Goal: Information Seeking & Learning: Learn about a topic

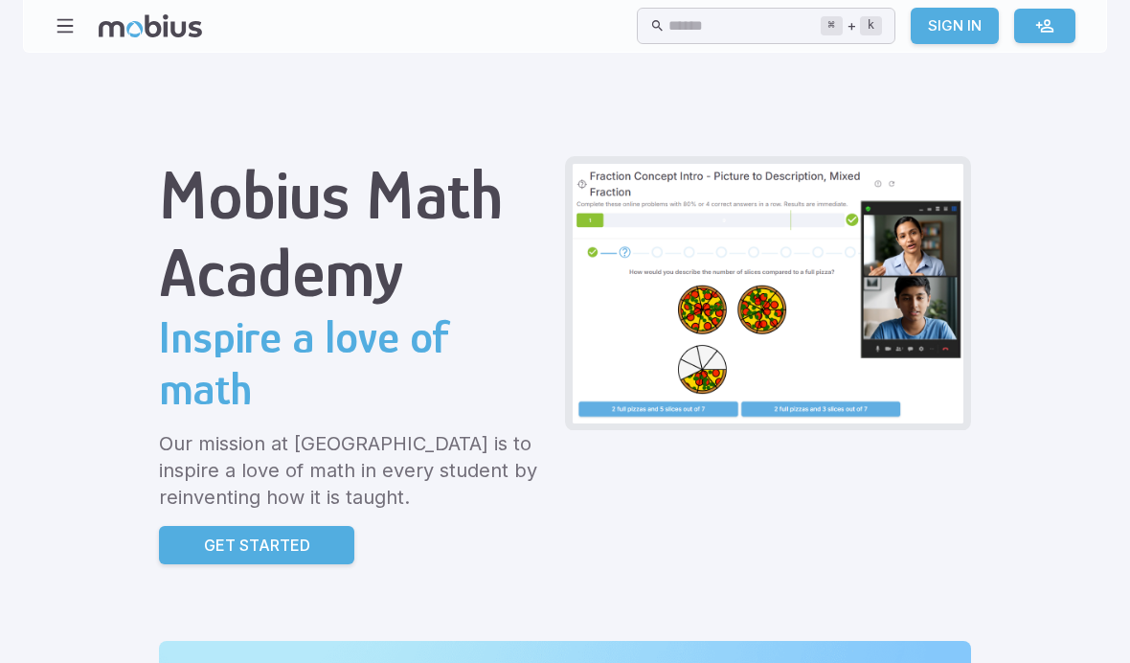
click at [204, 533] on p "Get Started" at bounding box center [257, 544] width 106 height 23
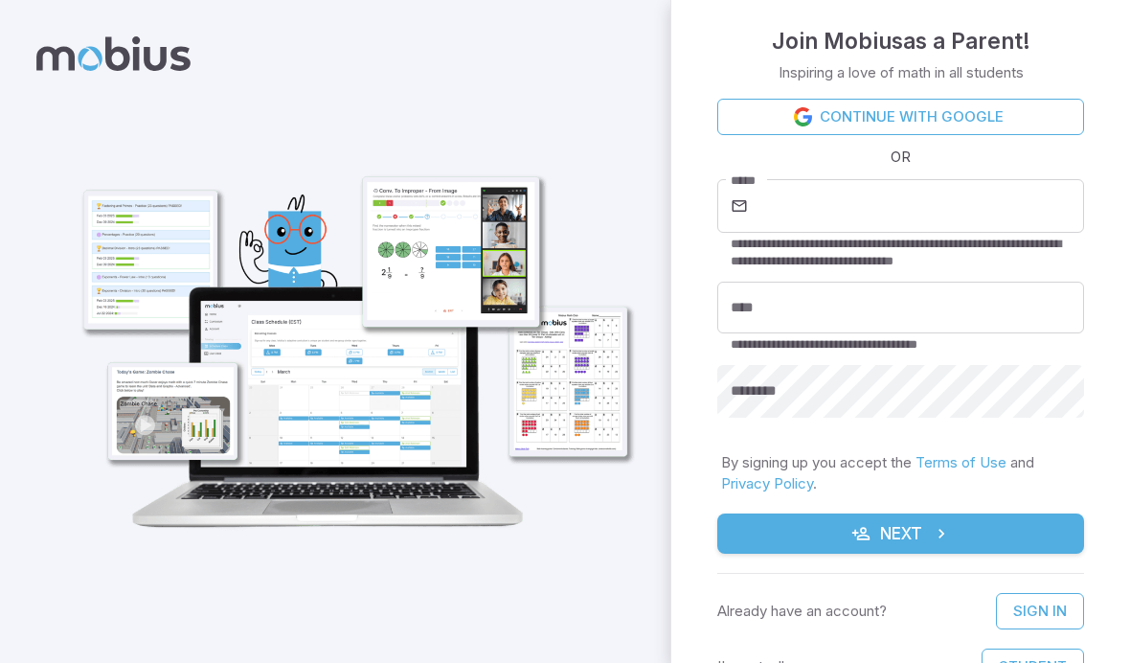
click at [301, 275] on img at bounding box center [351, 329] width 594 height 436
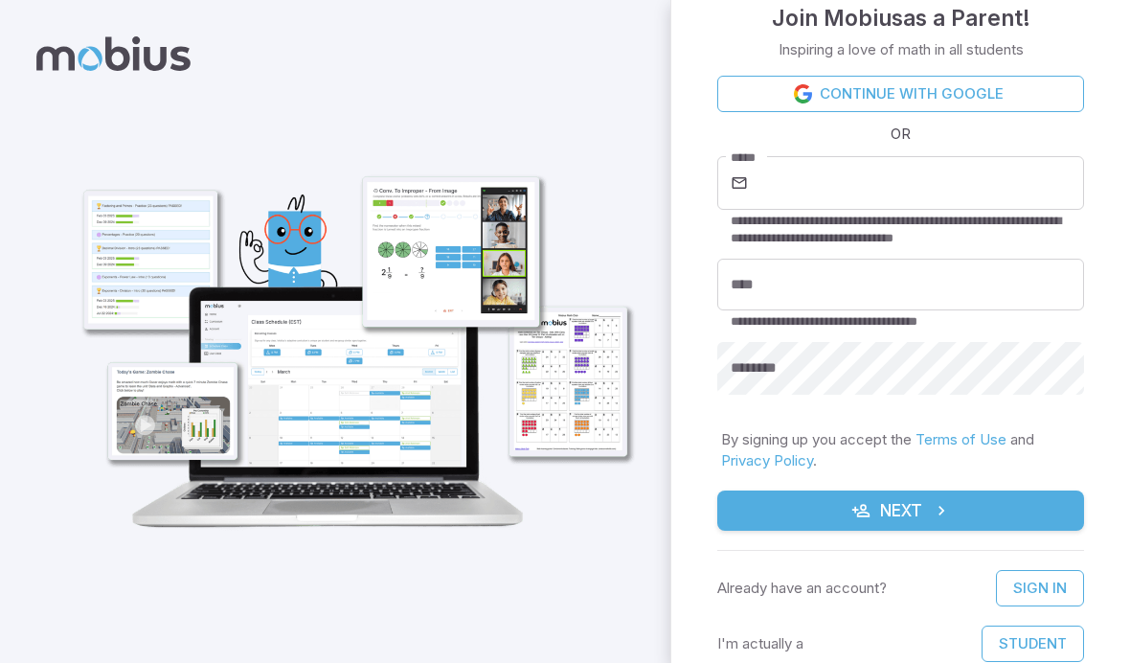
scroll to position [23, 0]
click at [1028, 581] on link "Sign In" at bounding box center [1040, 588] width 88 height 36
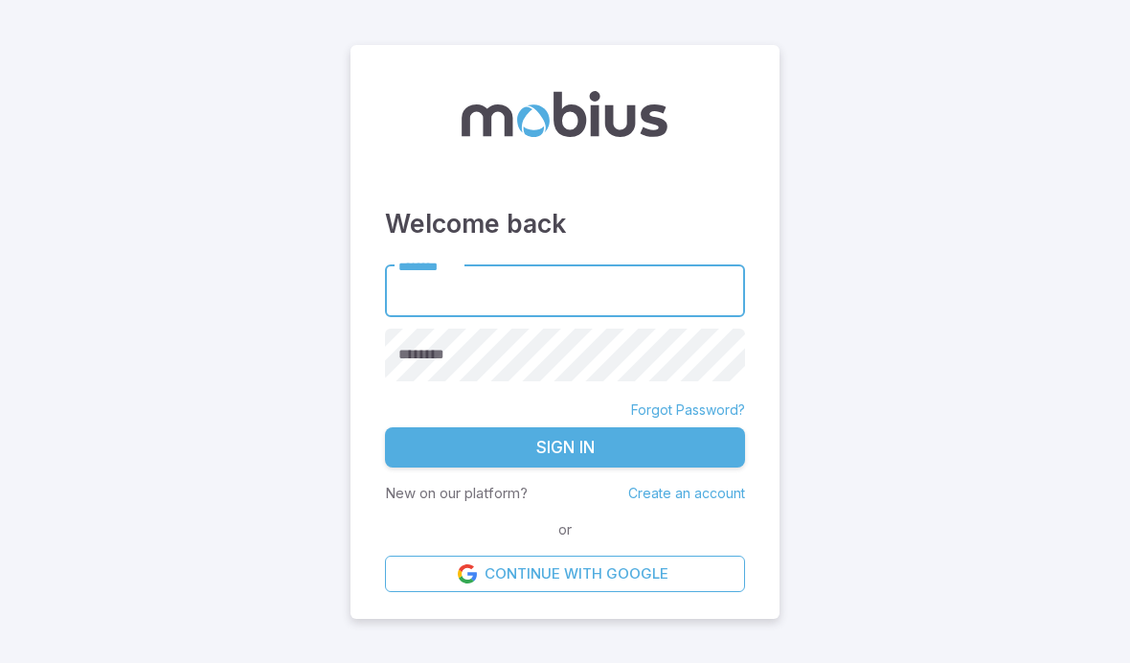
scroll to position [79, 0]
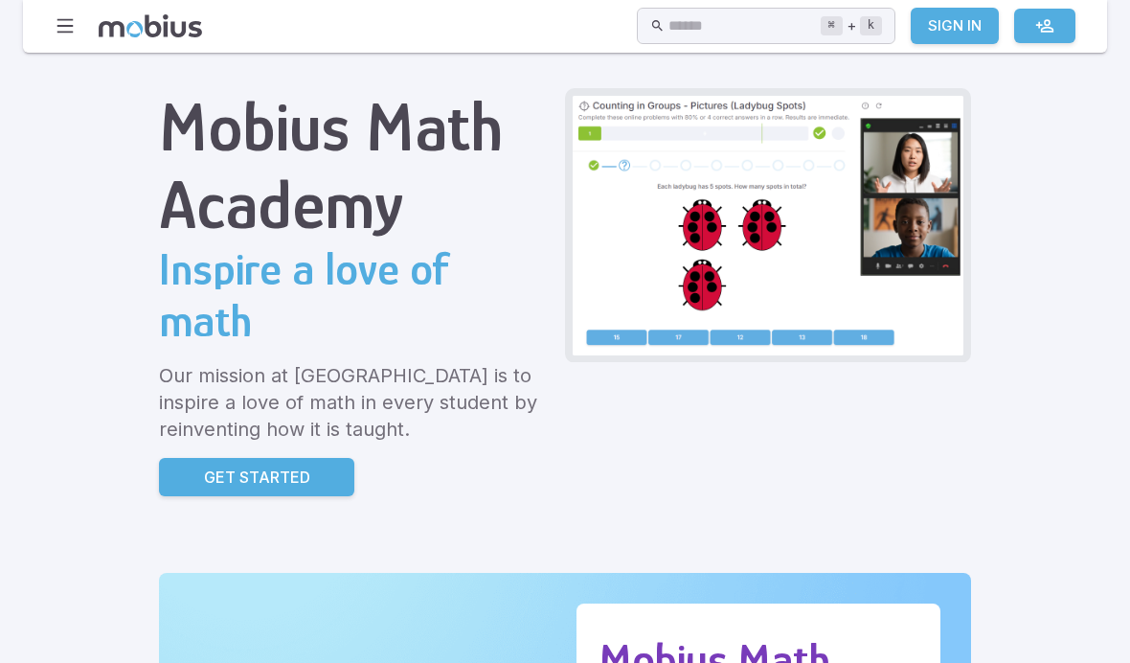
scroll to position [67, 0]
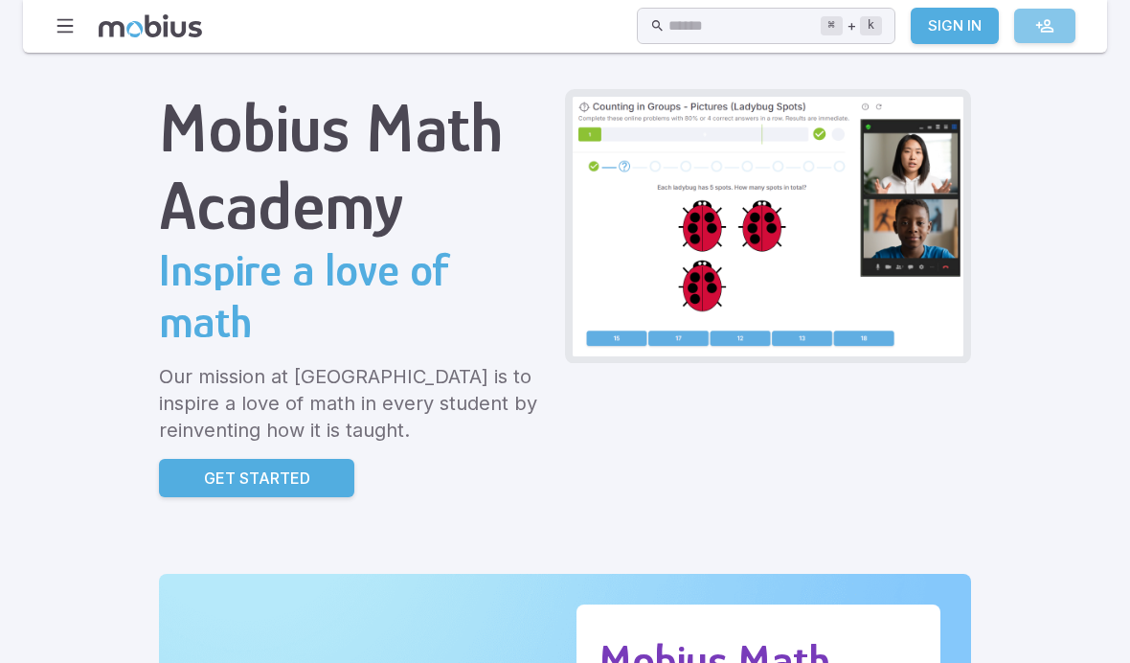
click at [1050, 34] on icon at bounding box center [1044, 25] width 19 height 19
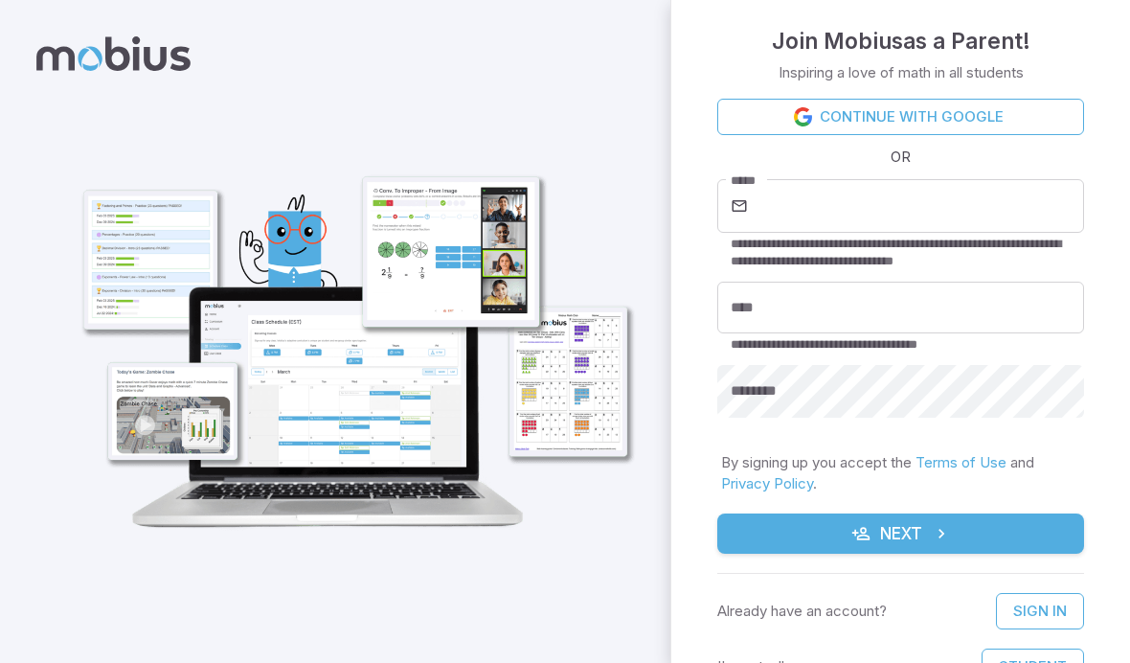
click at [321, 261] on img at bounding box center [351, 329] width 594 height 436
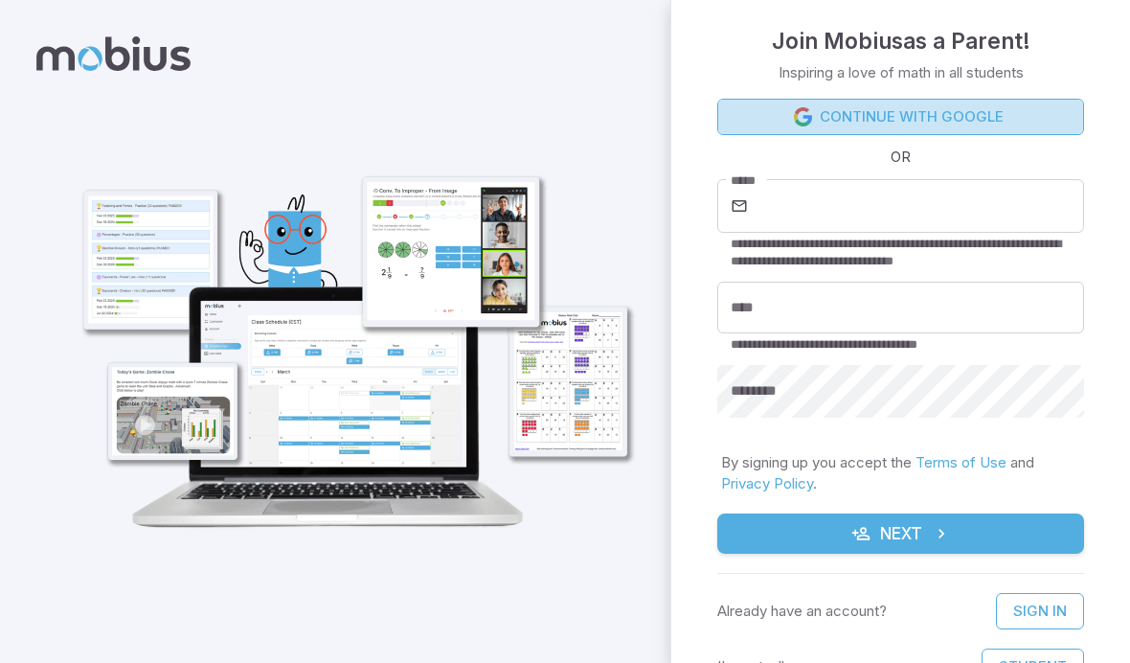
click at [1020, 105] on link "Continue with Google" at bounding box center [900, 117] width 367 height 36
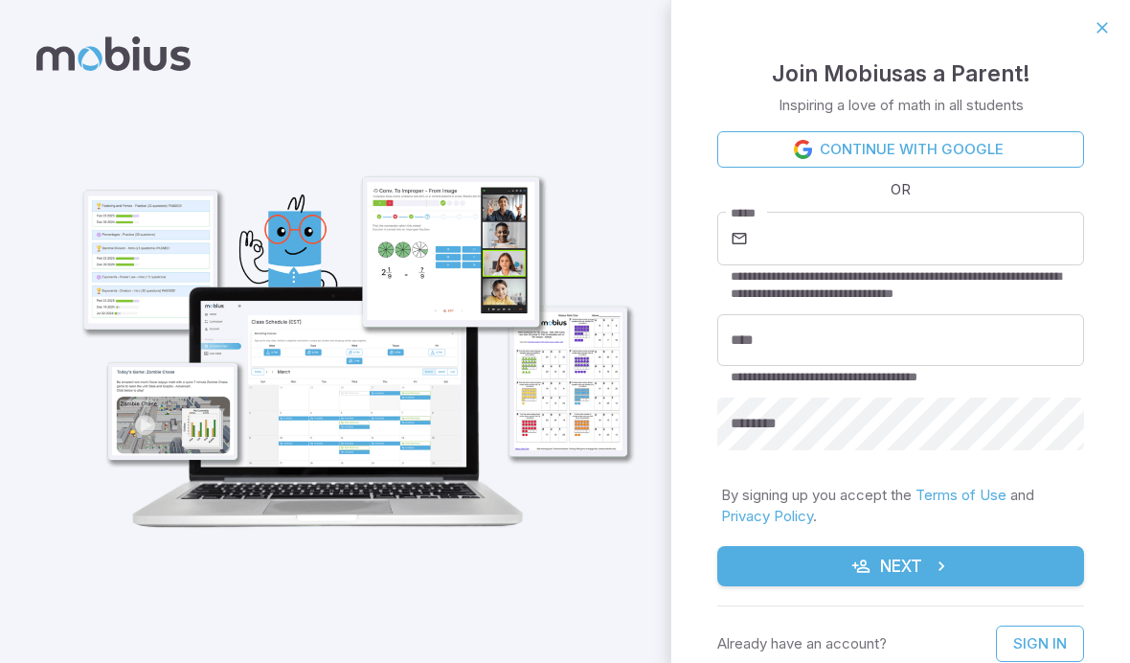
click at [1023, 237] on input "*****" at bounding box center [918, 239] width 332 height 54
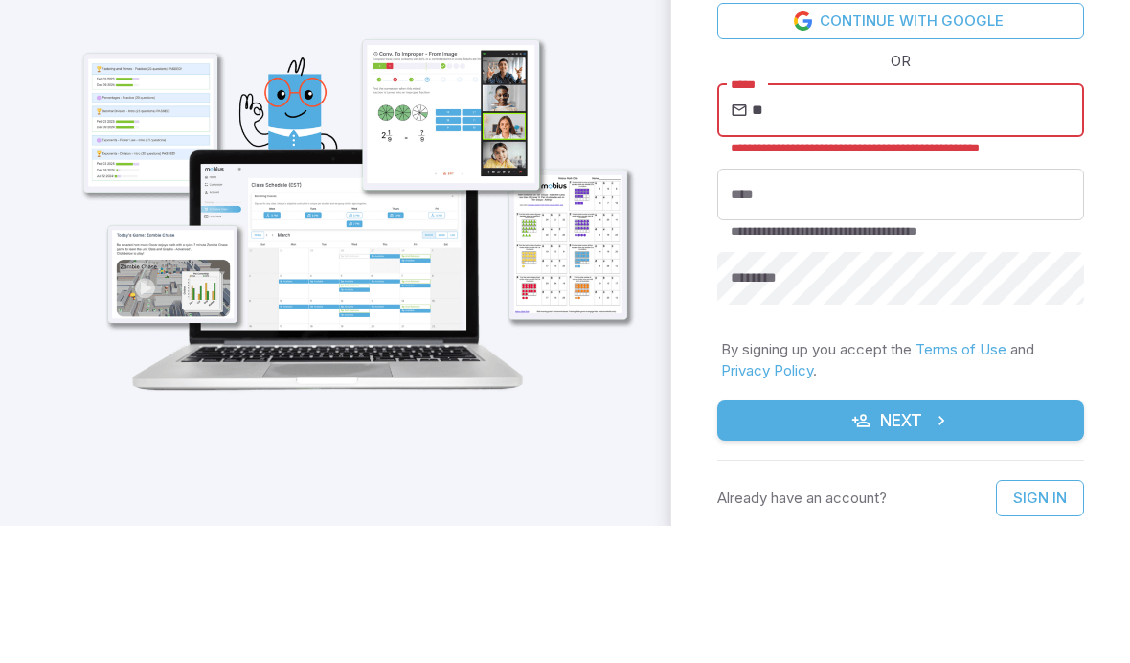
type input "*"
click at [69, 140] on div at bounding box center [335, 331] width 670 height 663
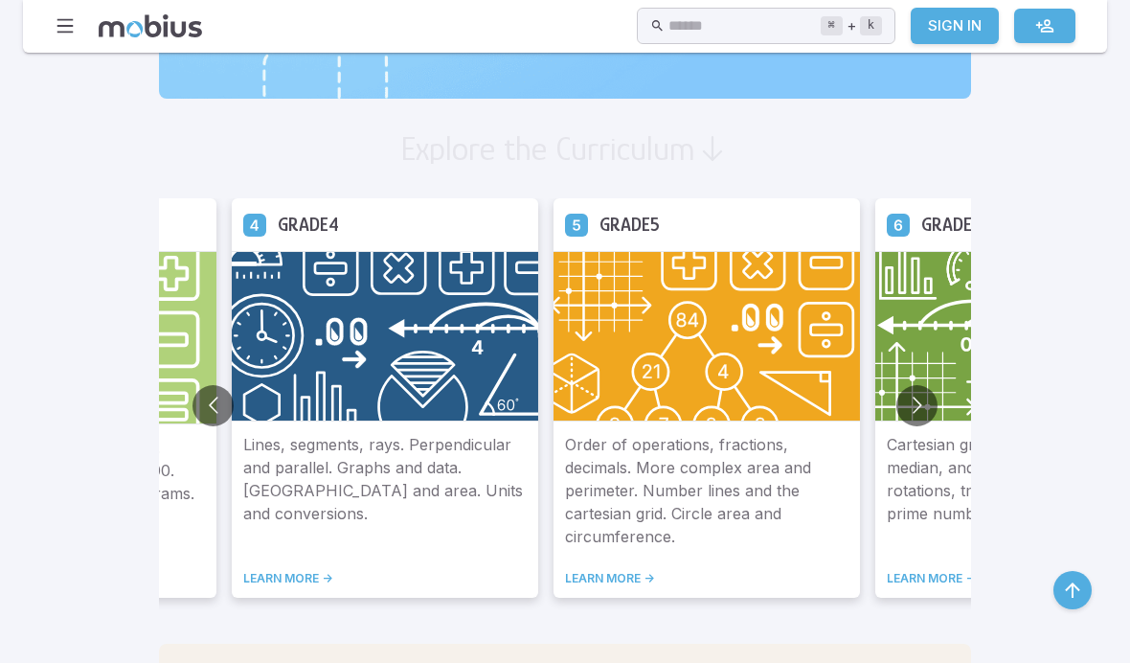
scroll to position [1042, 0]
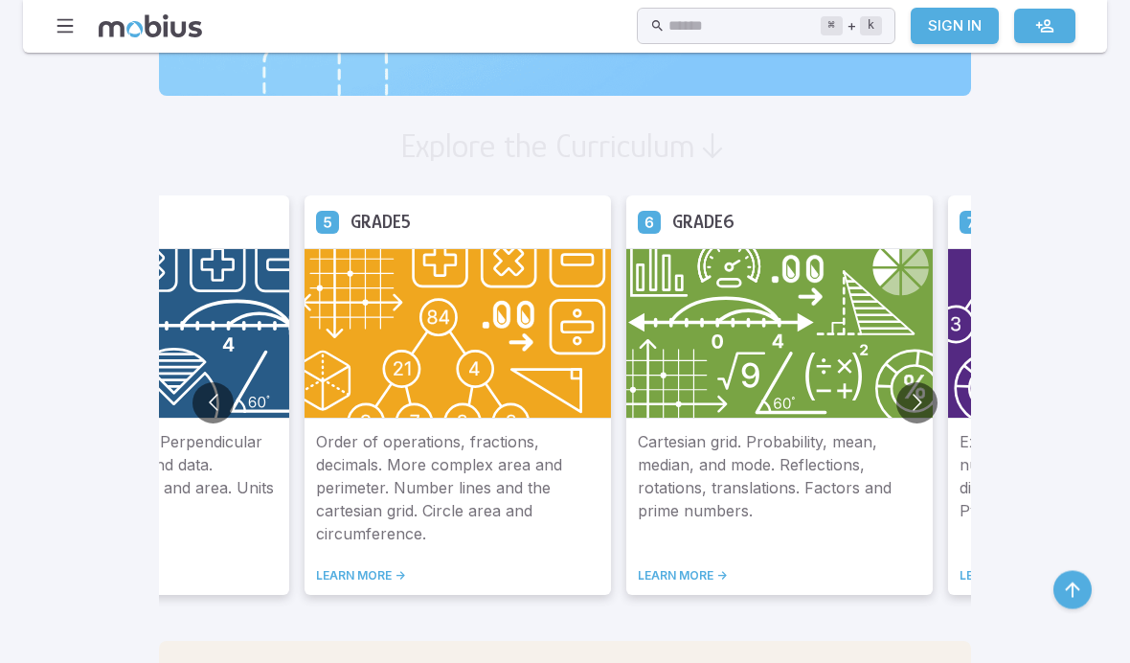
click at [102, 361] on img at bounding box center [136, 334] width 306 height 170
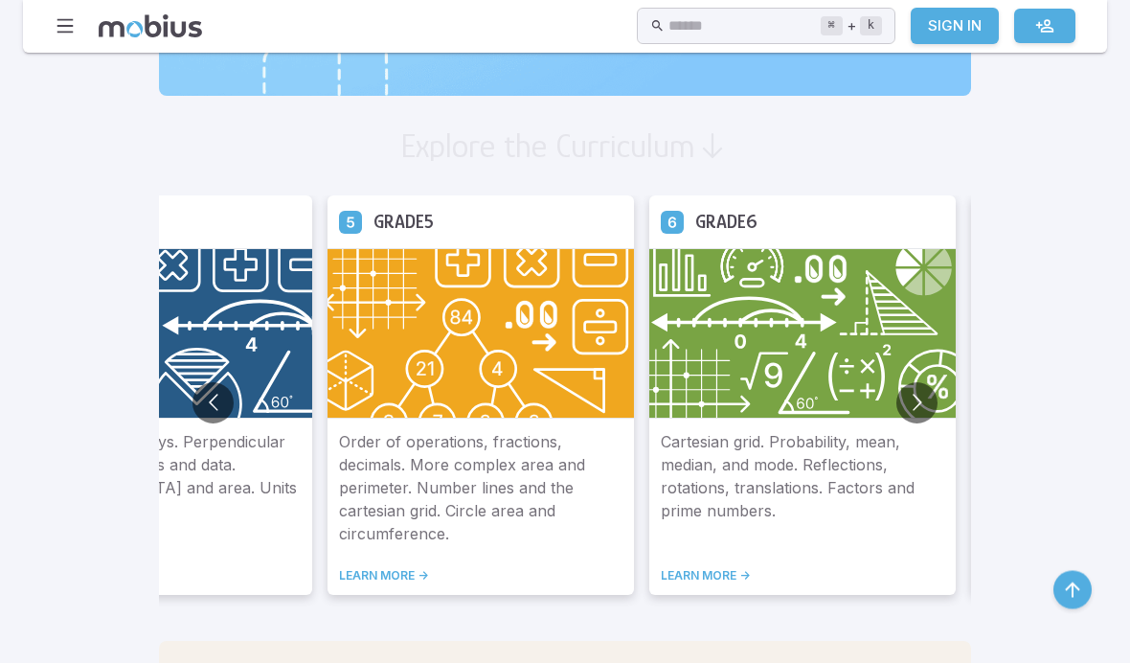
click at [328, 365] on img at bounding box center [481, 334] width 306 height 170
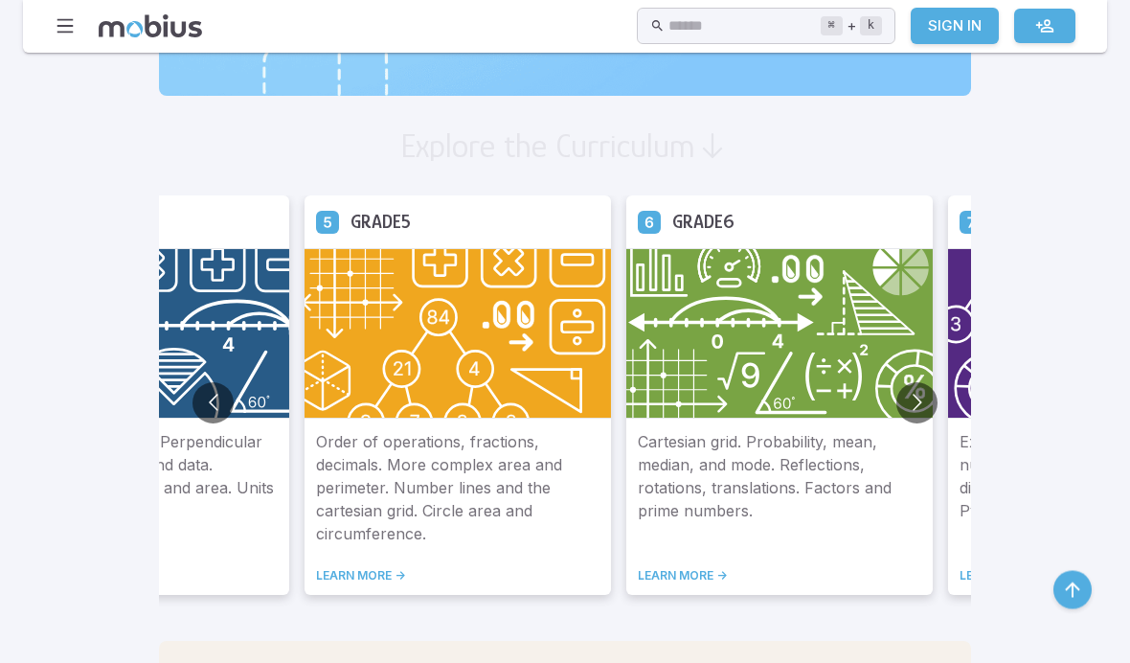
click at [305, 353] on img at bounding box center [458, 334] width 306 height 170
click at [305, 352] on img at bounding box center [458, 334] width 306 height 170
click at [316, 569] on link "LEARN MORE ->" at bounding box center [457, 576] width 283 height 15
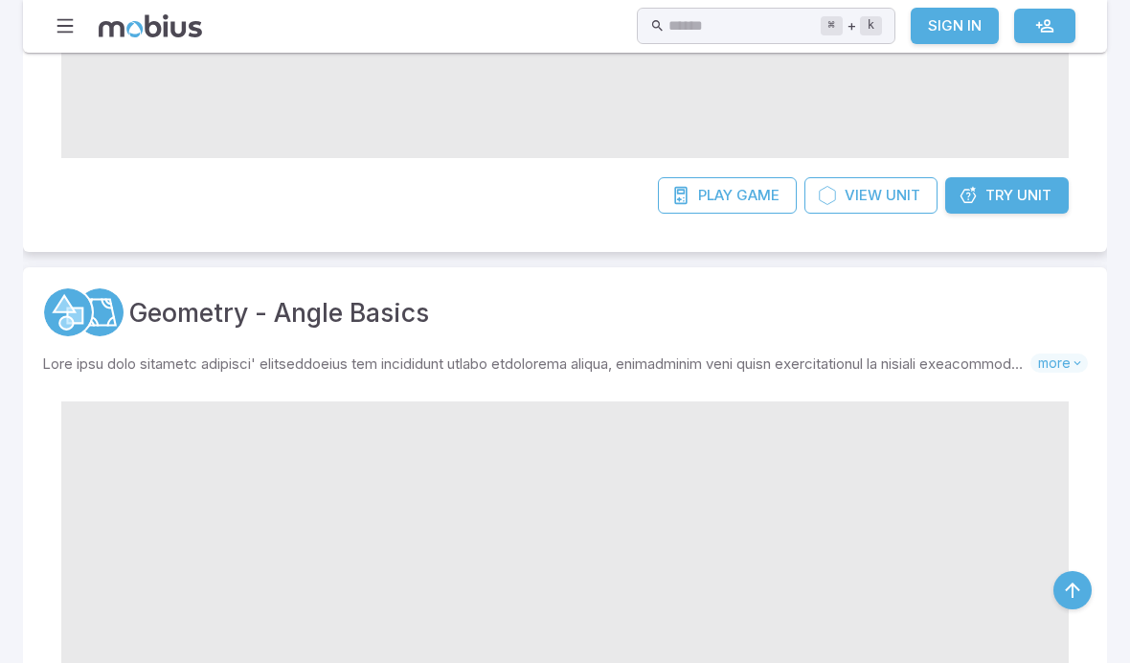
scroll to position [707, 0]
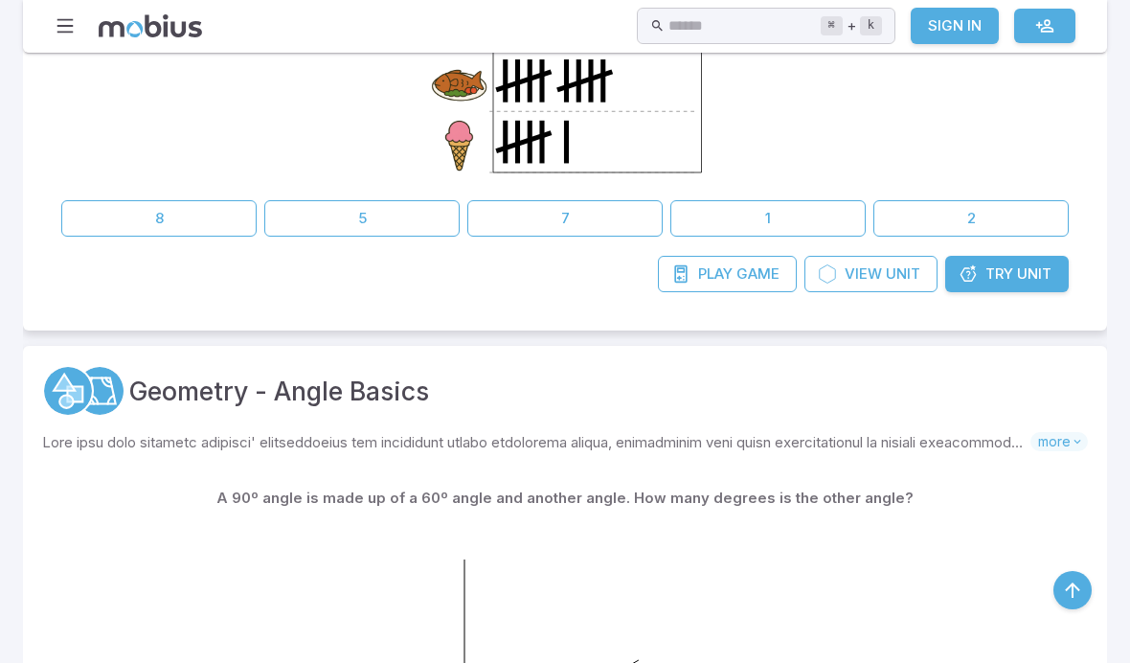
click at [1010, 183] on div at bounding box center [565, 45] width 1008 height 293
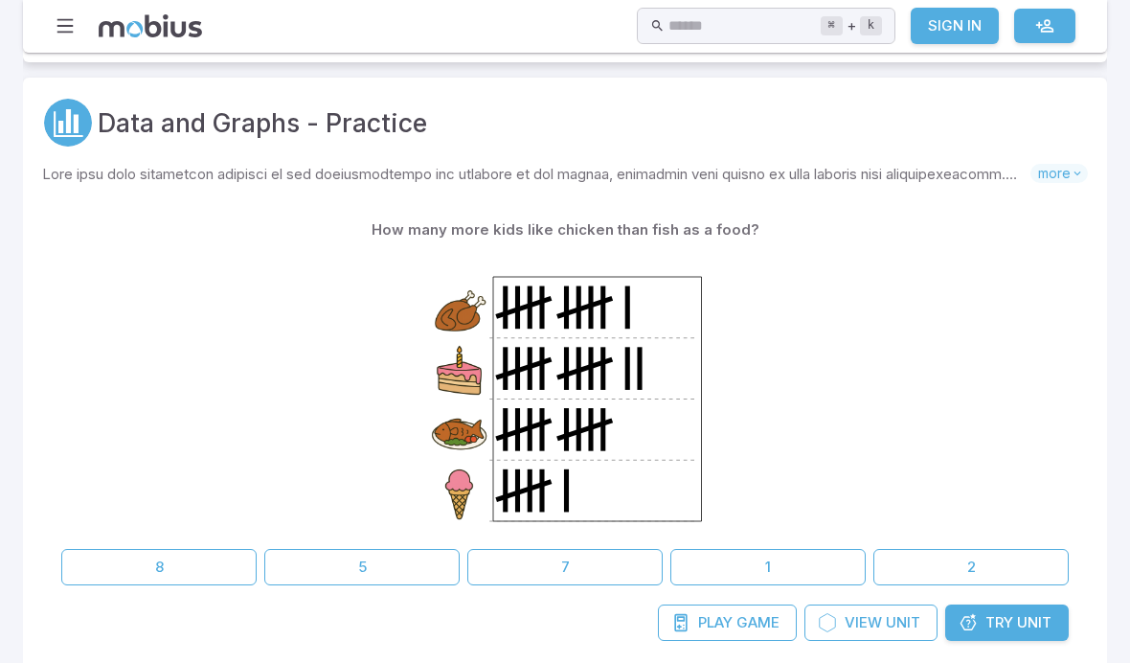
scroll to position [337, 0]
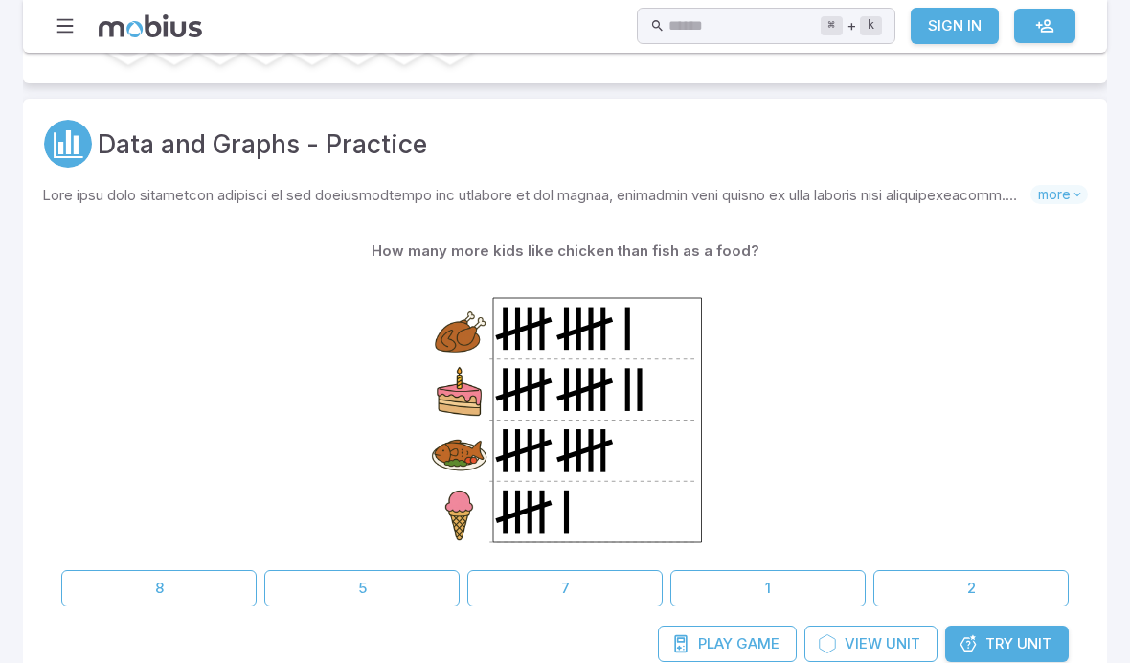
click at [834, 583] on button "1" at bounding box center [767, 588] width 195 height 36
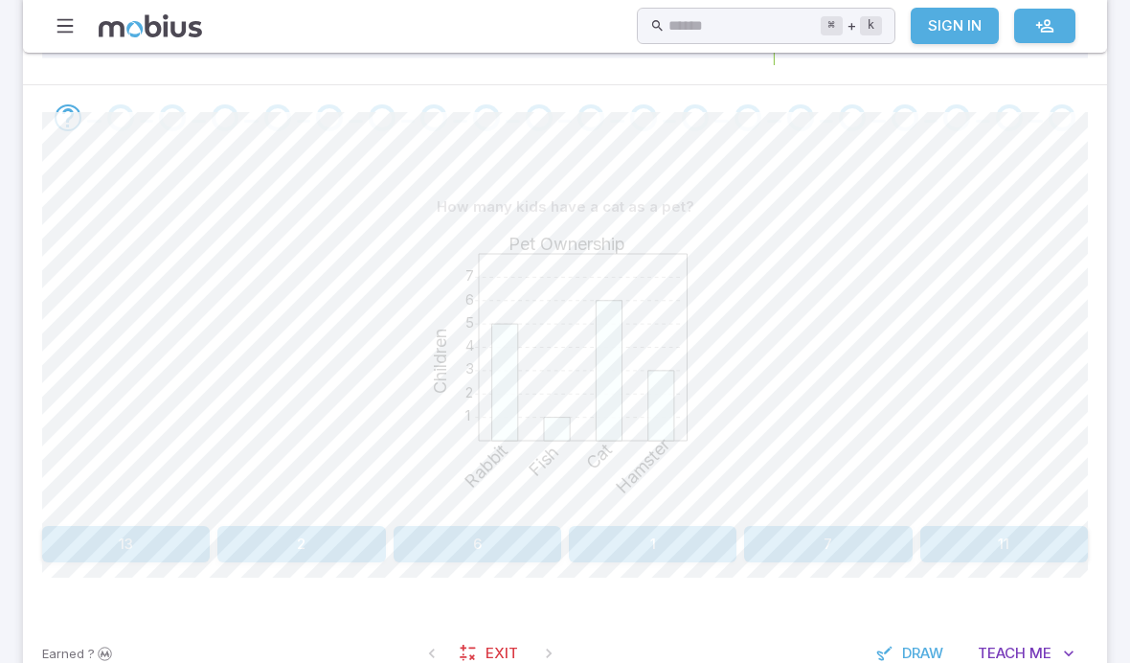
scroll to position [376, 0]
click at [428, 558] on button "6" at bounding box center [478, 544] width 168 height 36
click at [256, 546] on button "9" at bounding box center [301, 544] width 168 height 36
click at [417, 556] on button "Gymnastics" at bounding box center [566, 544] width 344 height 36
click at [411, 534] on button "Dog" at bounding box center [566, 544] width 344 height 36
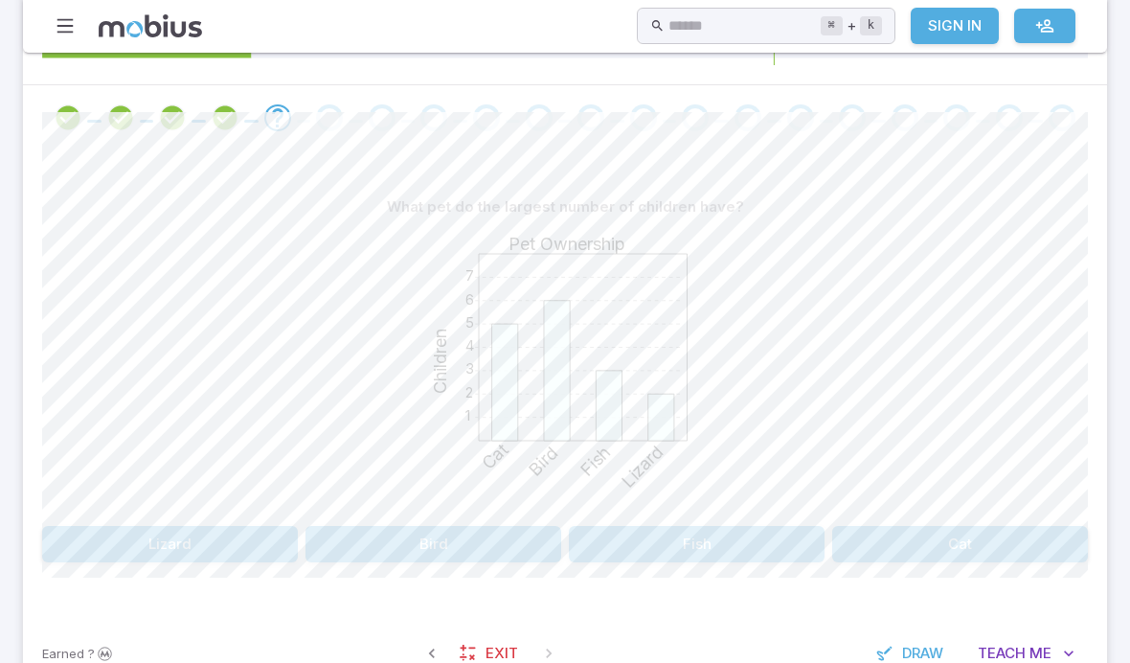
click at [331, 548] on button "Bird" at bounding box center [434, 544] width 256 height 36
click at [106, 543] on button "30" at bounding box center [143, 544] width 203 height 36
click at [195, 532] on button "London" at bounding box center [214, 544] width 344 height 36
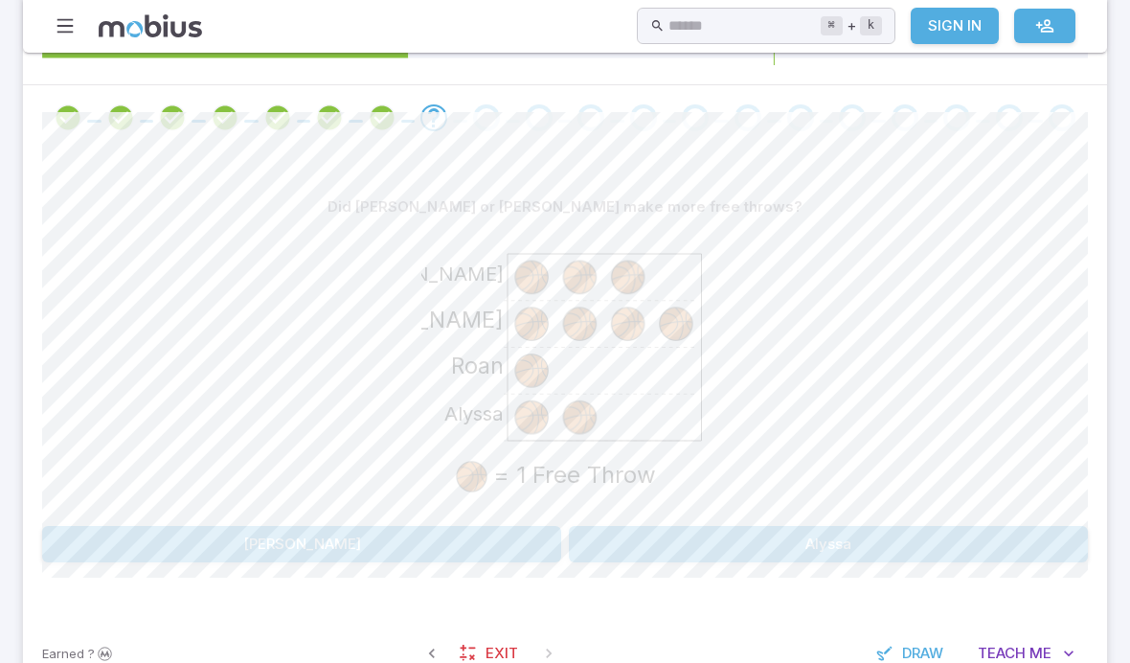
click at [229, 534] on button "Carter" at bounding box center [301, 544] width 519 height 36
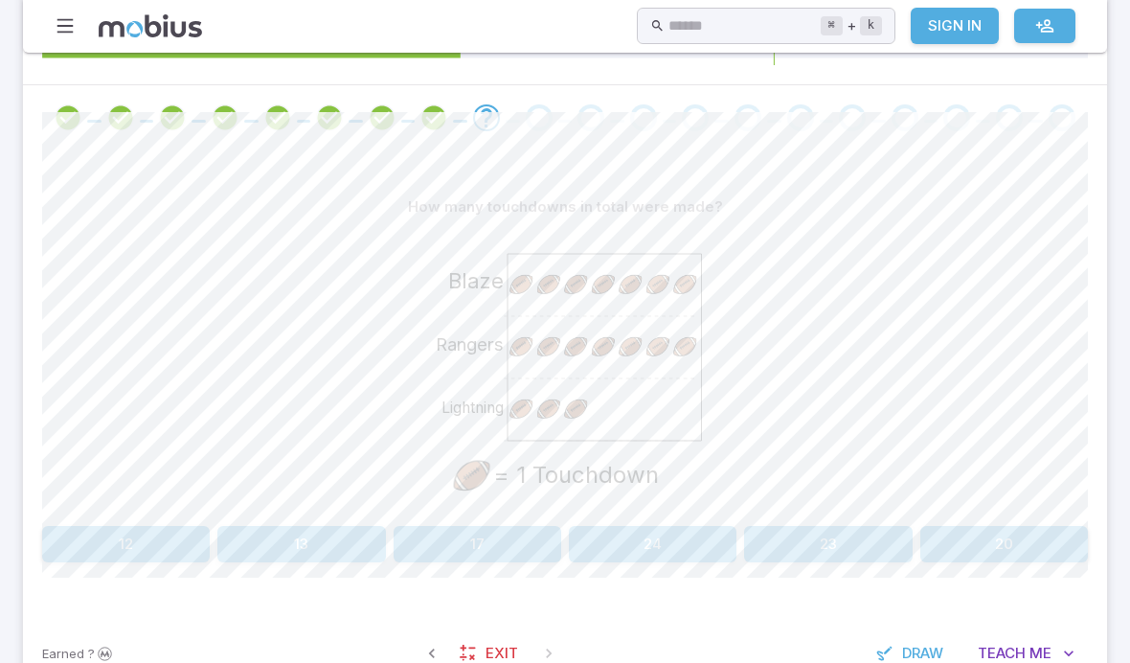
click at [417, 541] on button "17" at bounding box center [478, 544] width 168 height 36
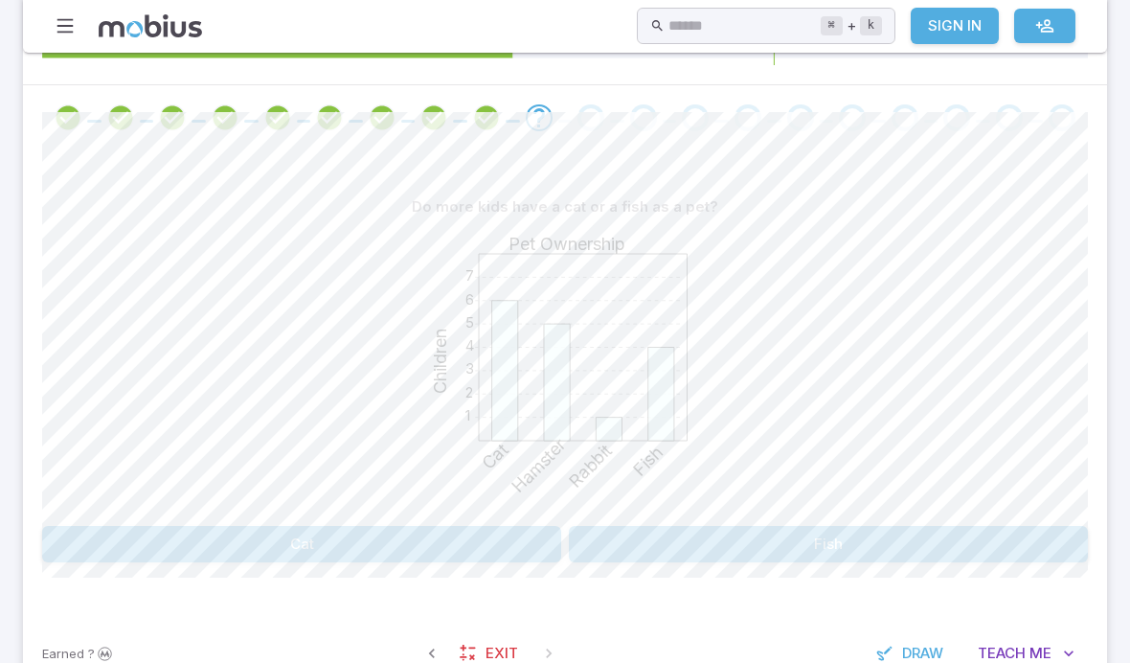
click at [291, 557] on button "Cat" at bounding box center [301, 544] width 519 height 36
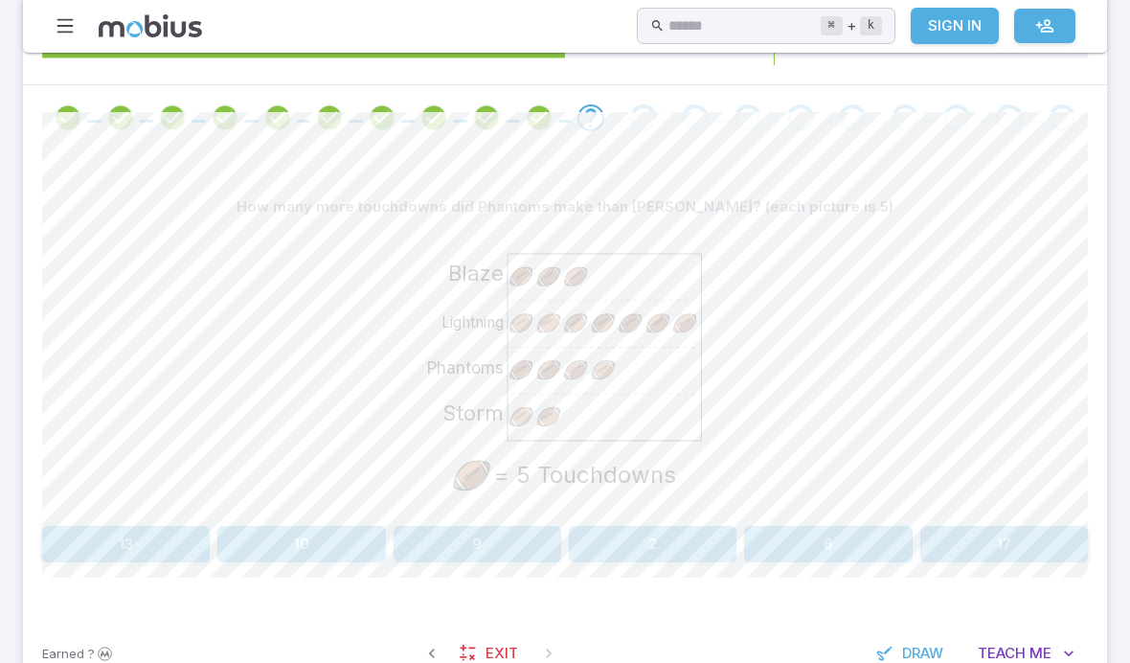
click at [274, 551] on button "10" at bounding box center [301, 544] width 168 height 36
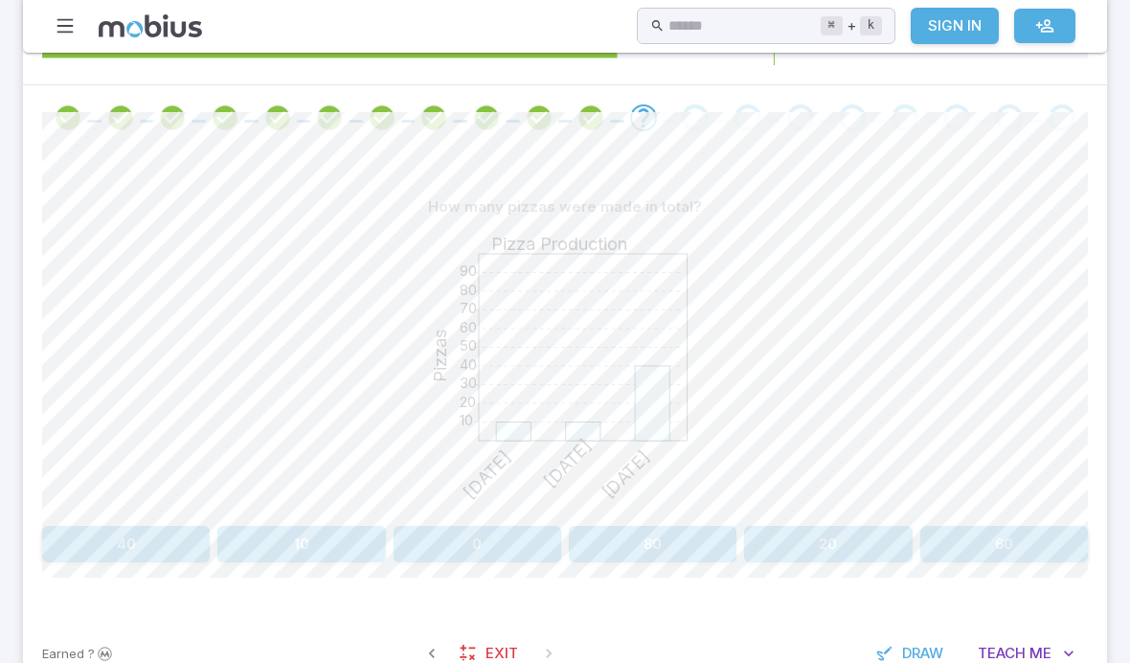
click at [1006, 544] on button "60" at bounding box center [1004, 544] width 168 height 36
click at [992, 543] on button "Barcelona" at bounding box center [828, 544] width 519 height 36
click at [876, 549] on button "8" at bounding box center [828, 544] width 168 height 36
click at [290, 537] on button "Dog and Fish" at bounding box center [354, 544] width 203 height 36
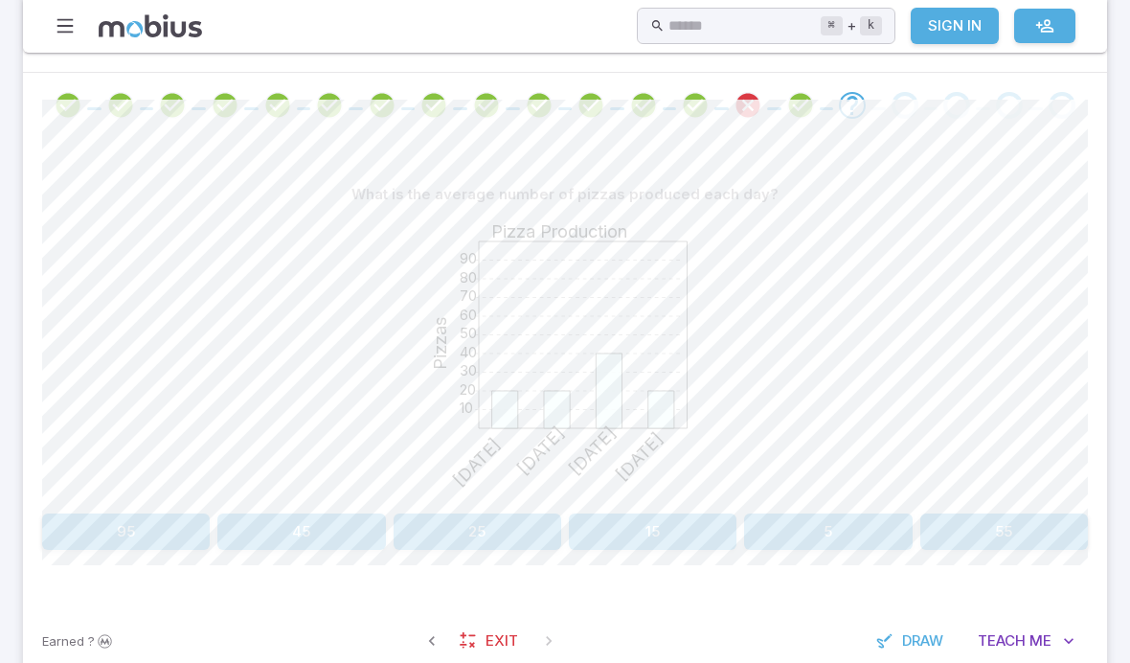
scroll to position [427, 0]
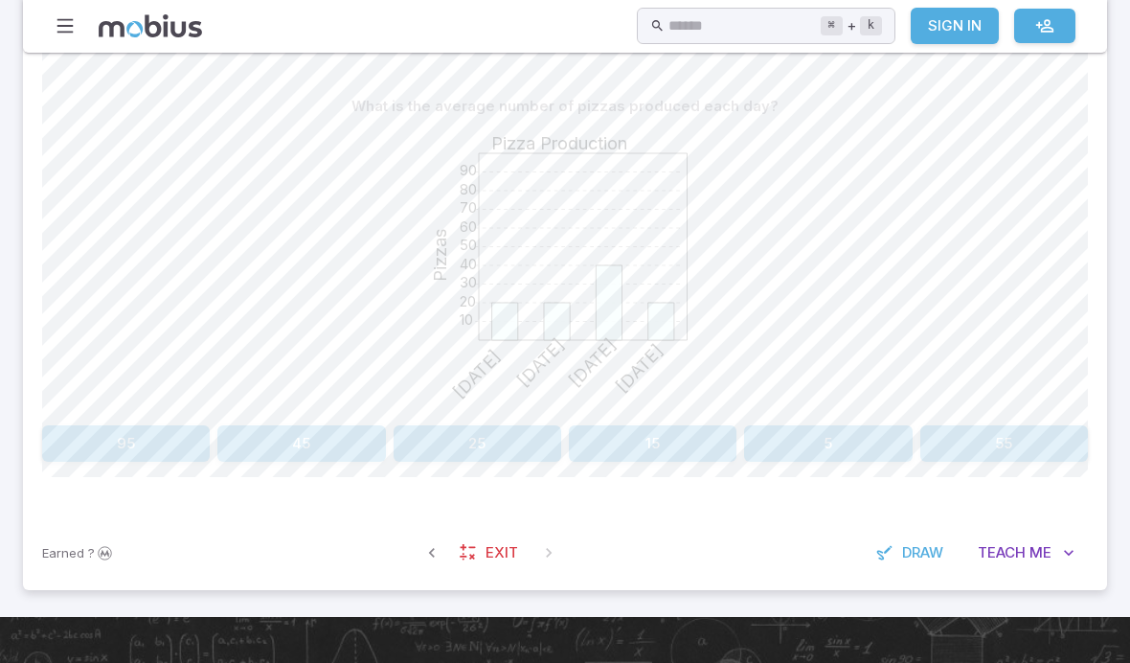
click at [903, 549] on span "Draw" at bounding box center [922, 553] width 41 height 21
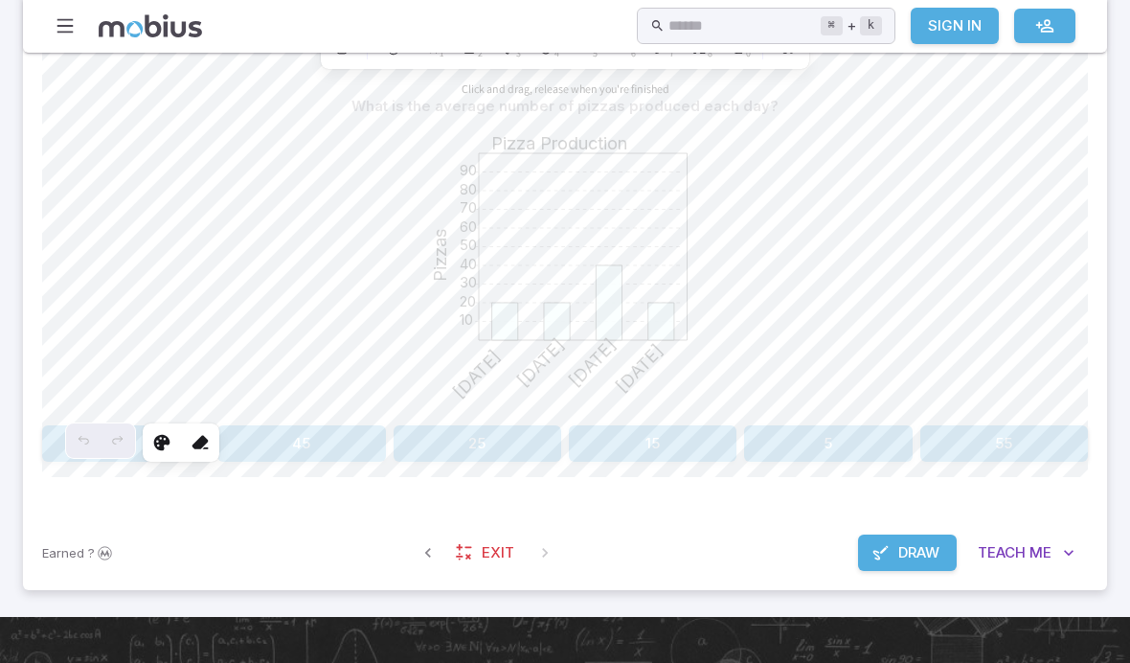
scroll to position [477, 0]
click at [889, 567] on button "Draw" at bounding box center [907, 552] width 99 height 36
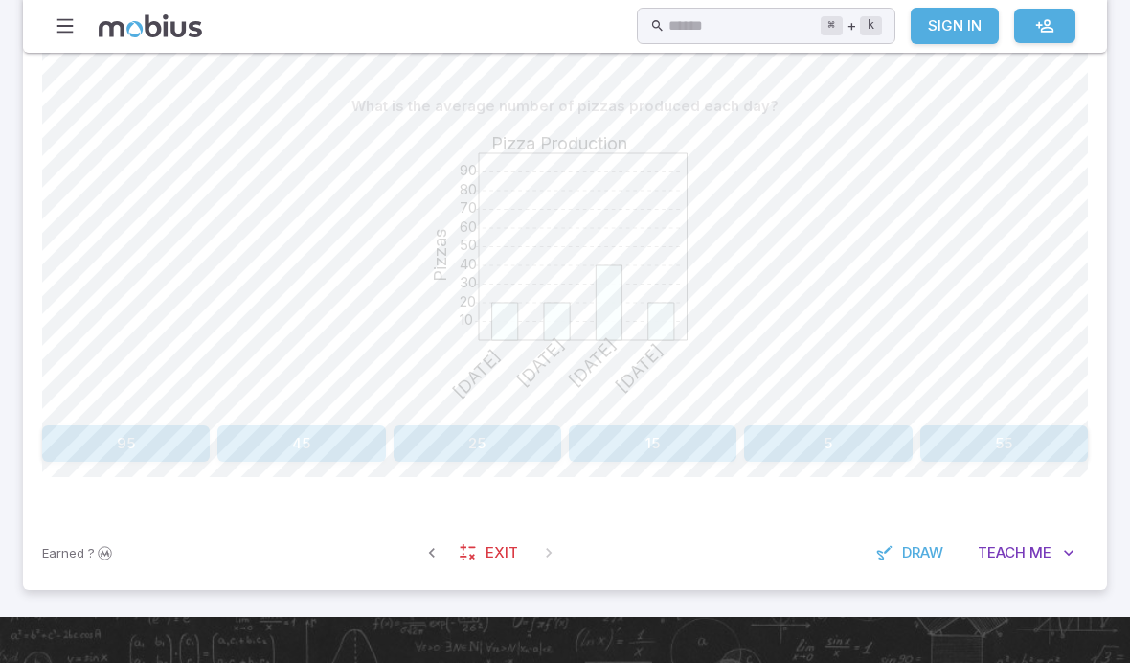
click at [303, 430] on button "45" at bounding box center [301, 443] width 168 height 36
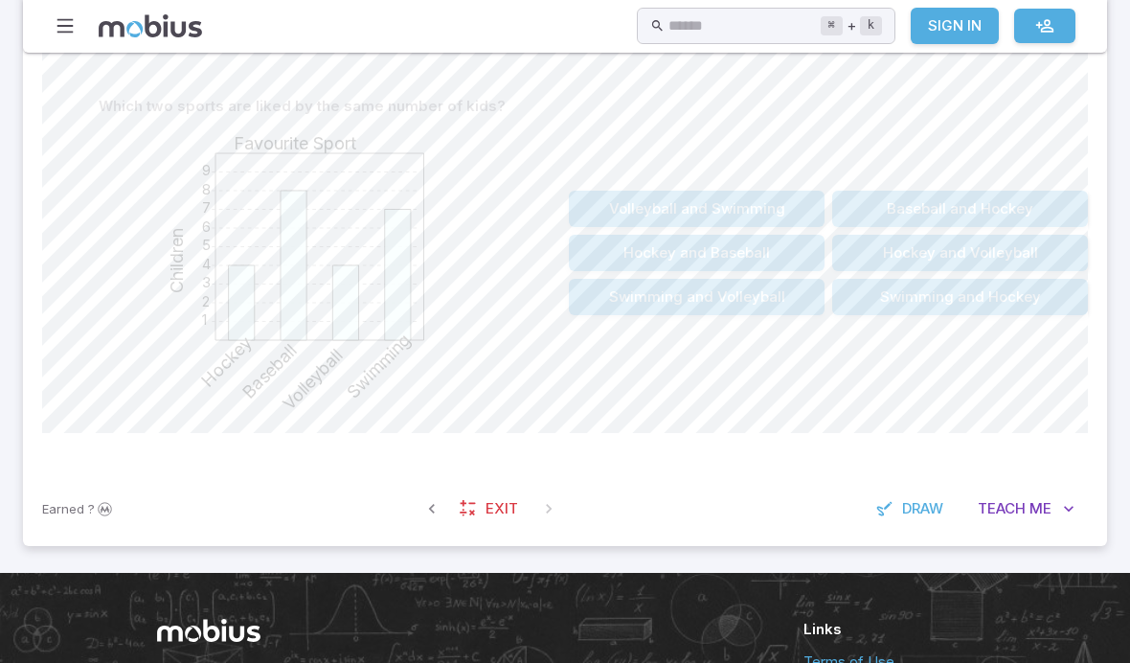
click at [1019, 252] on button "Hockey and Volleyball" at bounding box center [960, 253] width 256 height 36
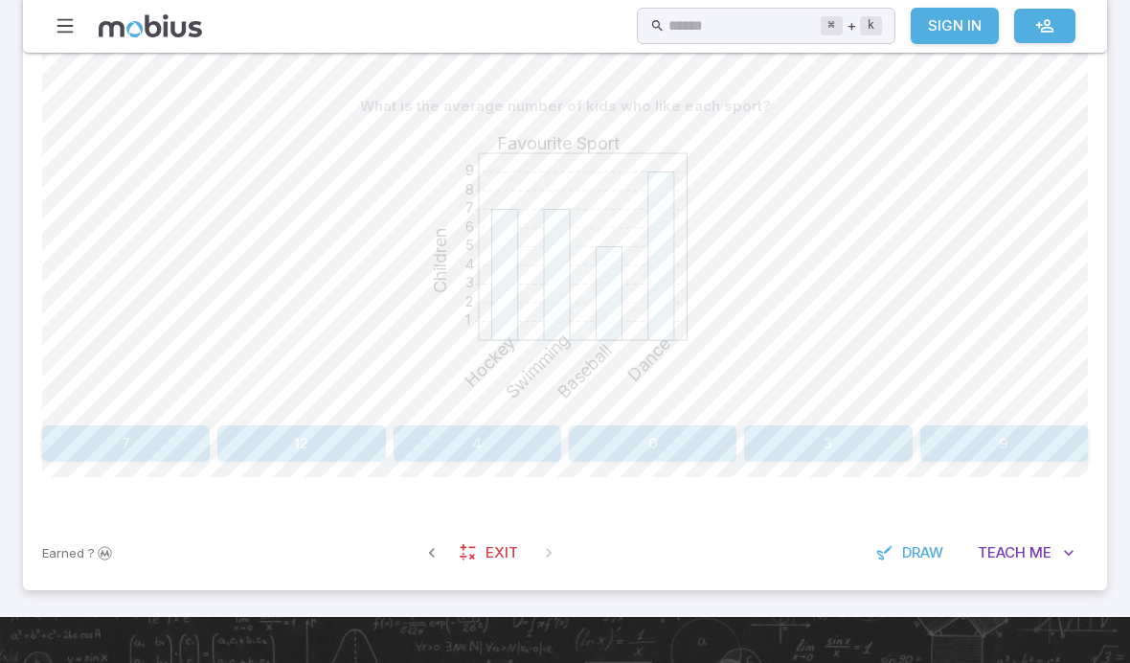
click at [165, 412] on div "1 2 3 4 5 6 7 8 9 Favourite Sport Children Hockey Swimming Baseball Dance" at bounding box center [565, 271] width 1046 height 293
click at [129, 442] on button "7" at bounding box center [126, 443] width 168 height 36
click at [507, 425] on button "25" at bounding box center [565, 443] width 203 height 36
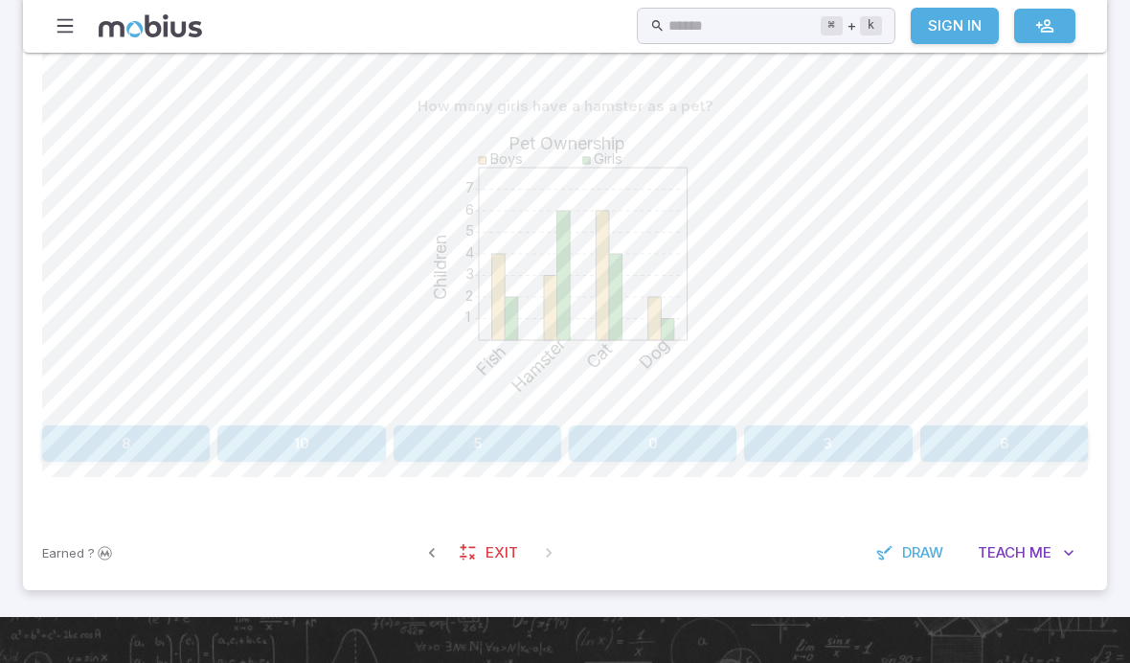
click at [857, 456] on button "3" at bounding box center [828, 443] width 168 height 36
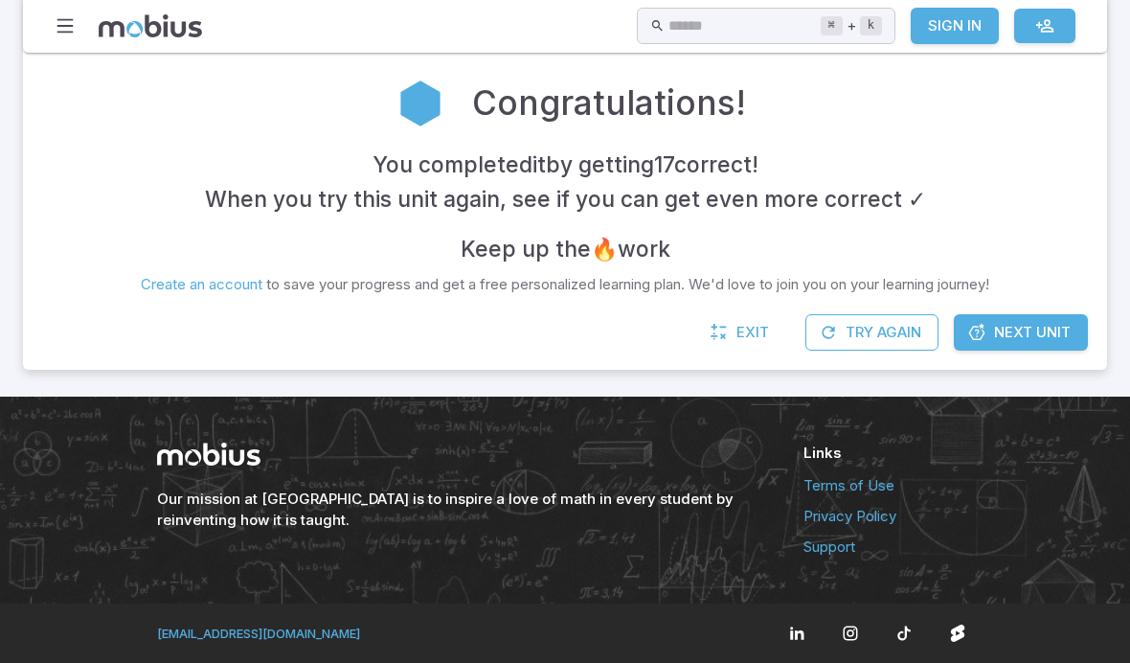
scroll to position [408, 0]
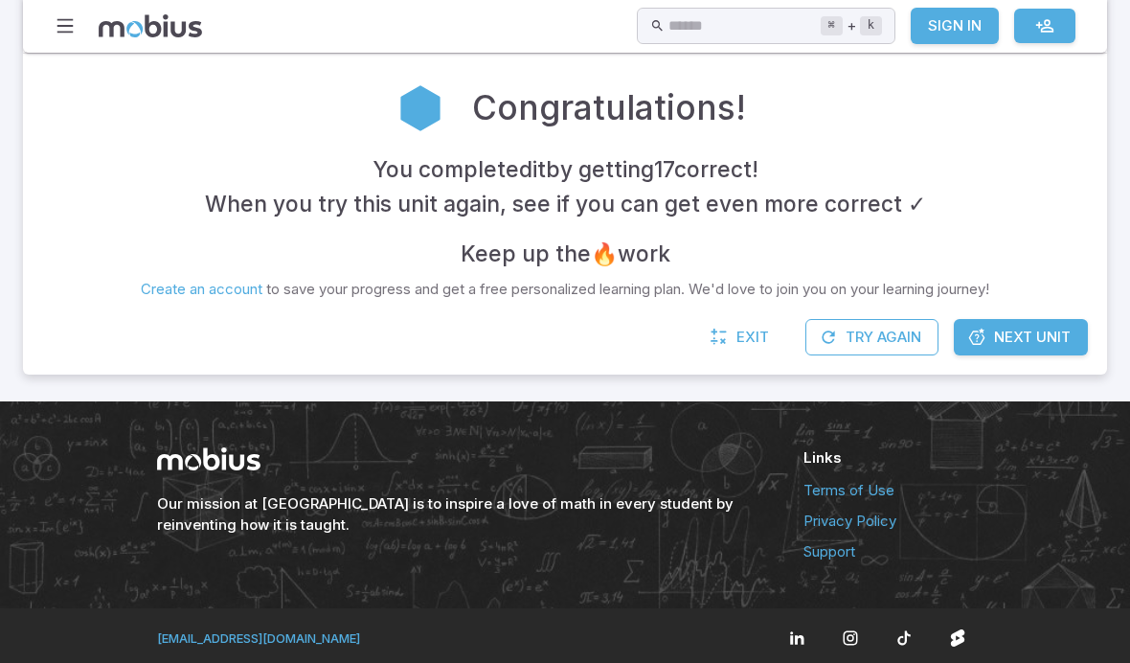
click at [897, 333] on button "Try Again" at bounding box center [871, 337] width 133 height 36
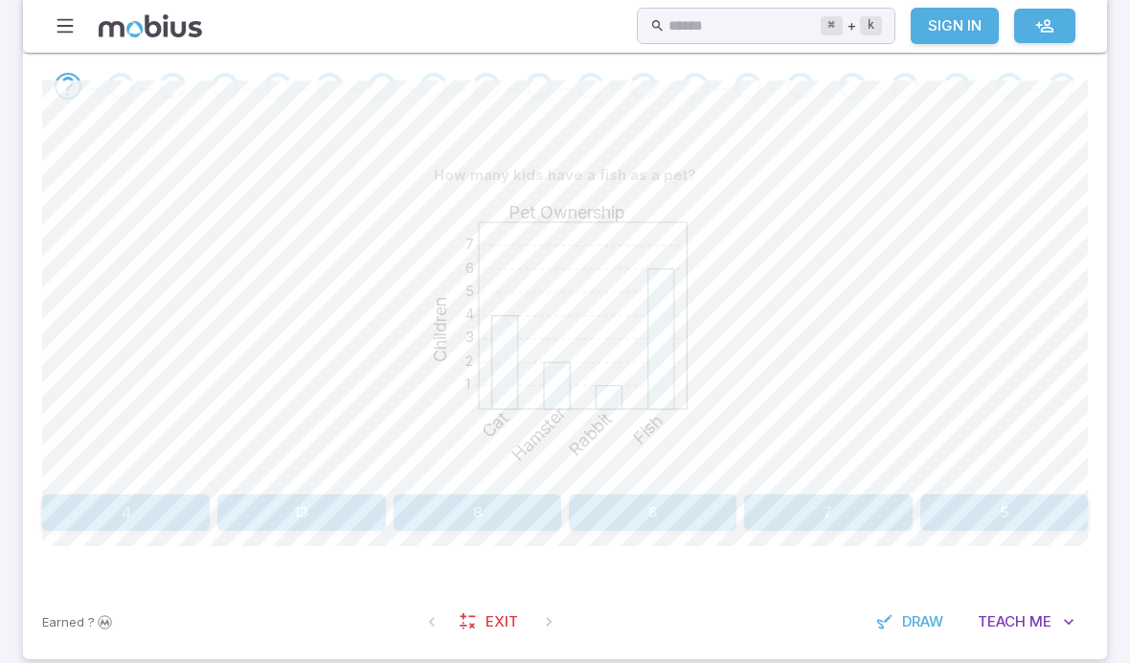
click at [134, 95] on span at bounding box center [120, 86] width 37 height 27
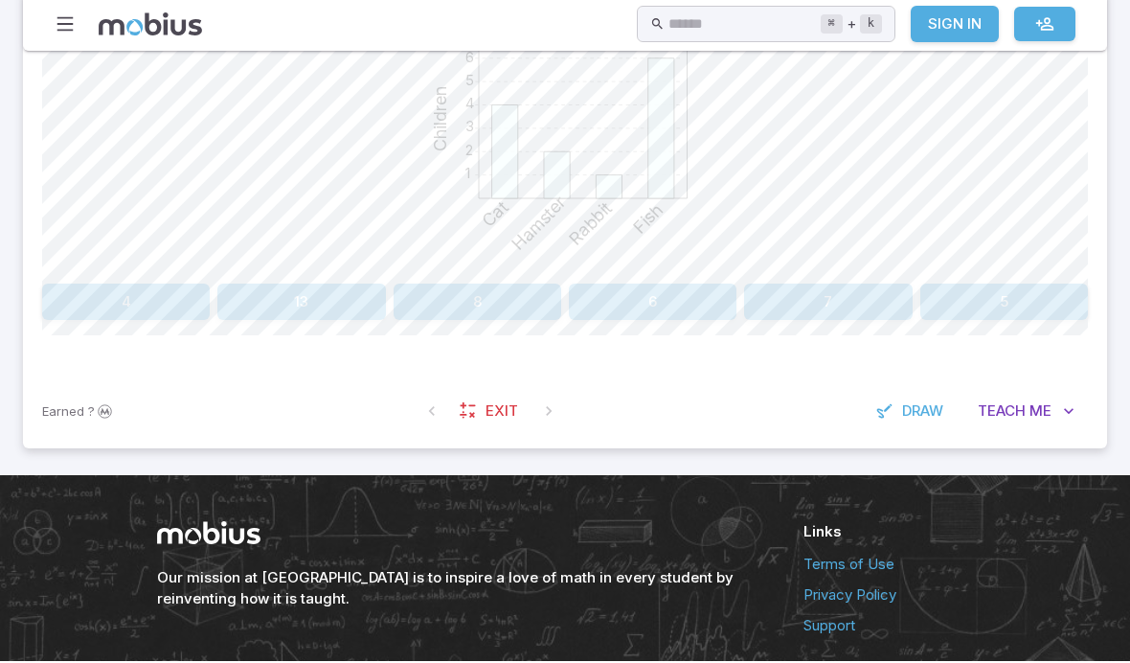
scroll to position [695, 0]
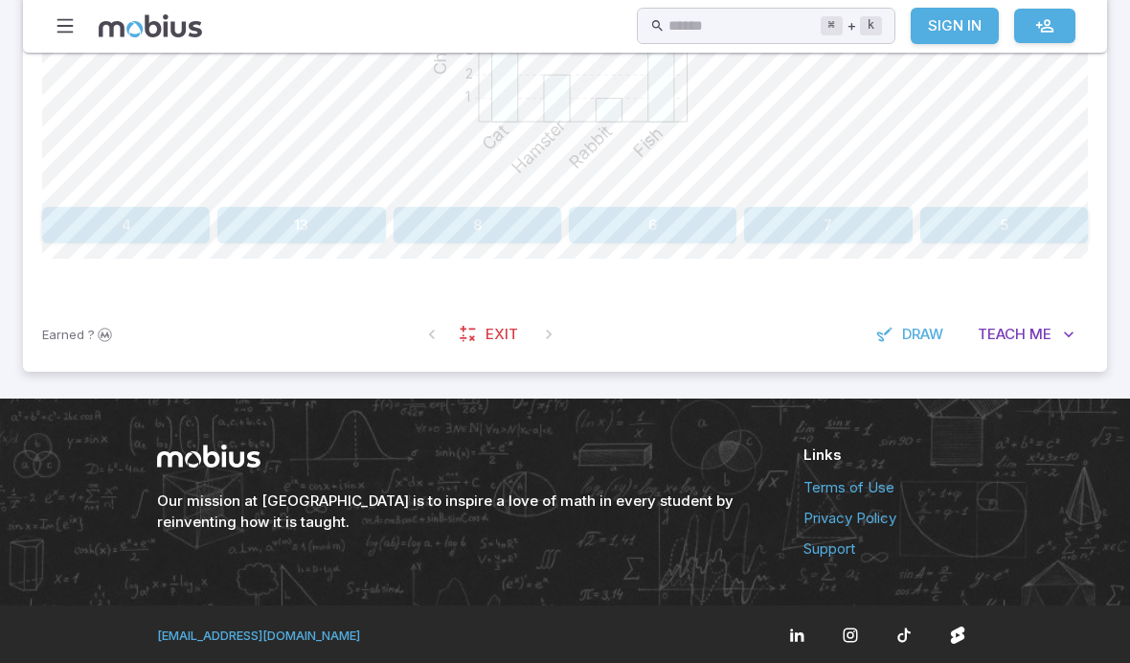
click at [456, 324] on link "Exit" at bounding box center [490, 334] width 82 height 36
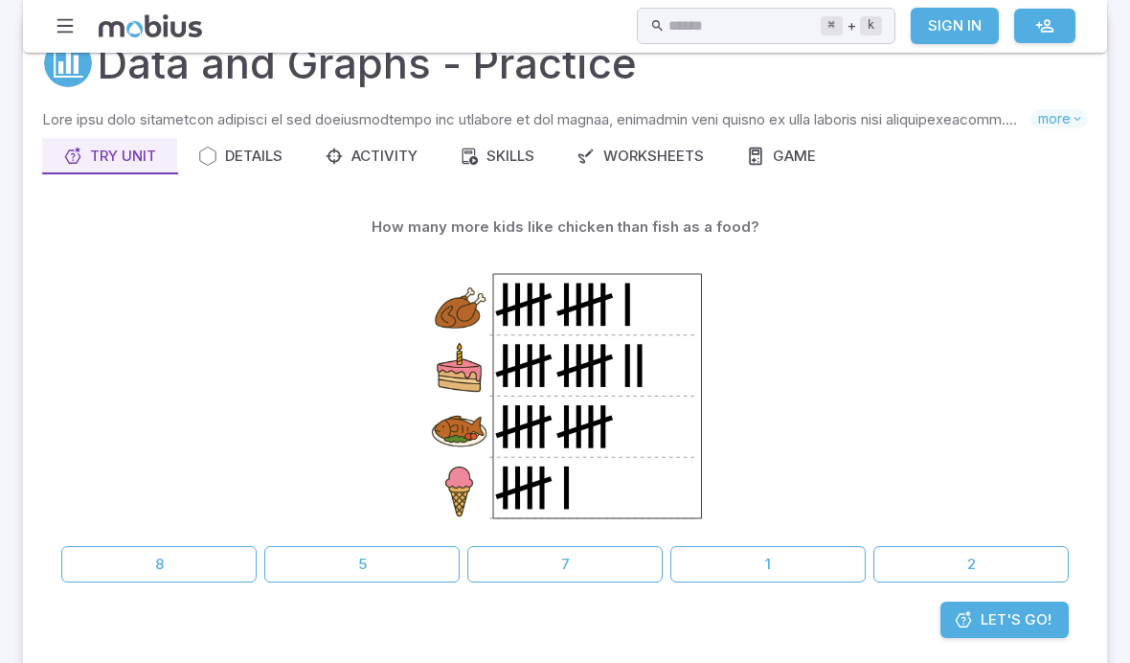
scroll to position [81, 0]
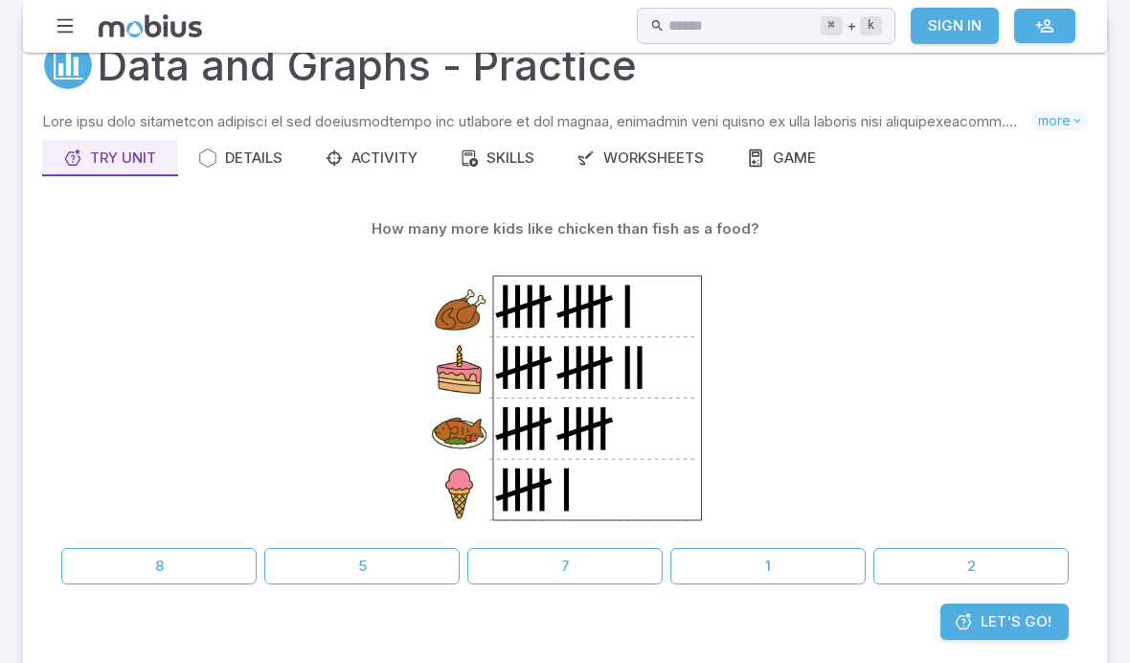
click at [213, 154] on icon "button" at bounding box center [207, 157] width 19 height 19
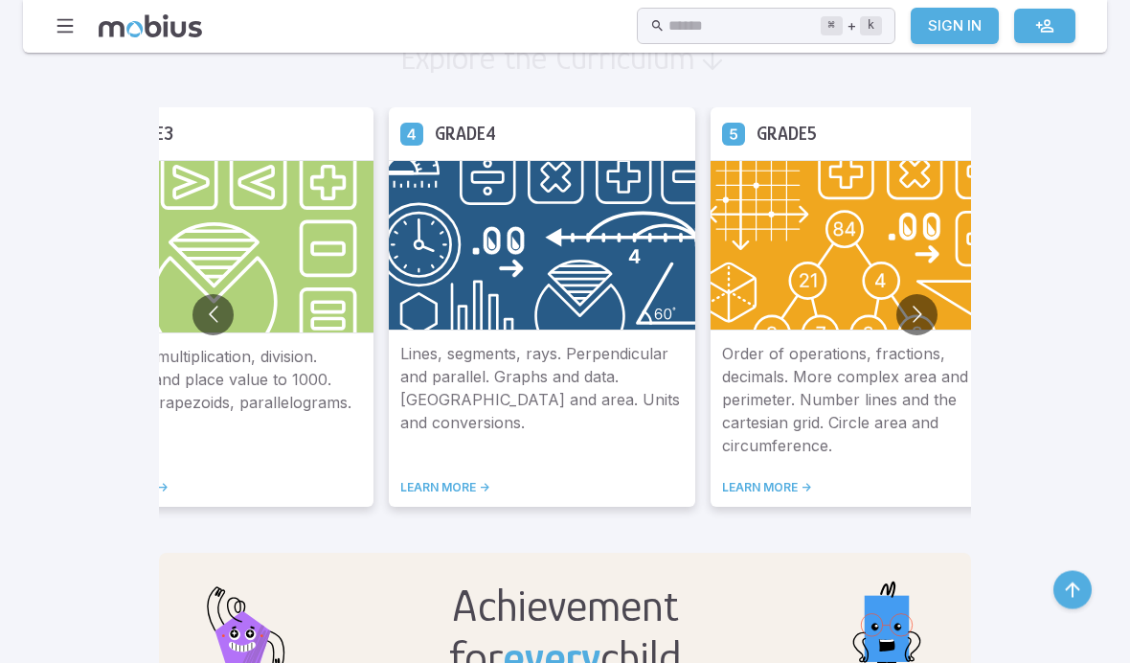
scroll to position [1145, 0]
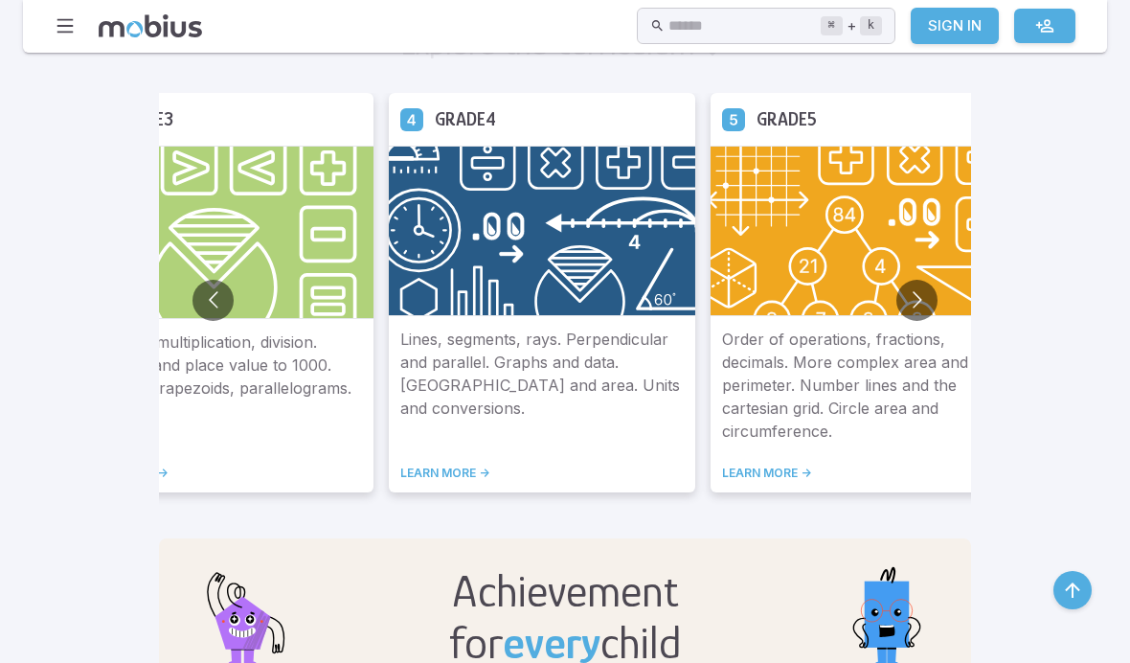
click at [722, 465] on link "LEARN MORE ->" at bounding box center [863, 472] width 283 height 15
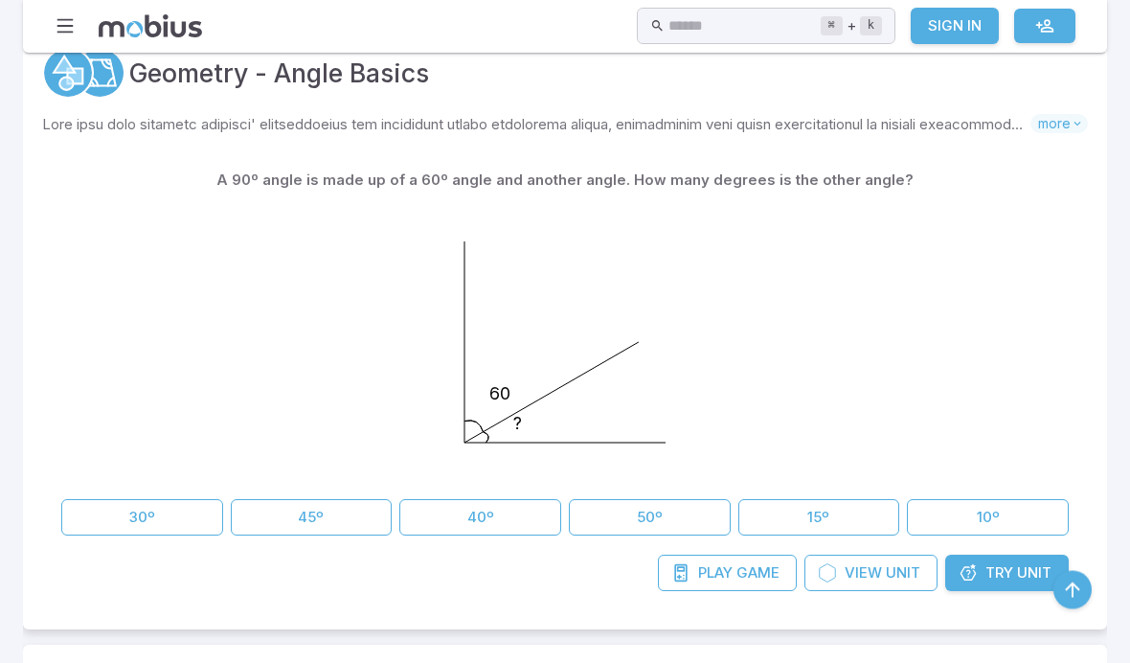
scroll to position [1025, 0]
click at [142, 520] on button "30º" at bounding box center [142, 517] width 162 height 36
click at [138, 524] on button "30º" at bounding box center [142, 517] width 162 height 36
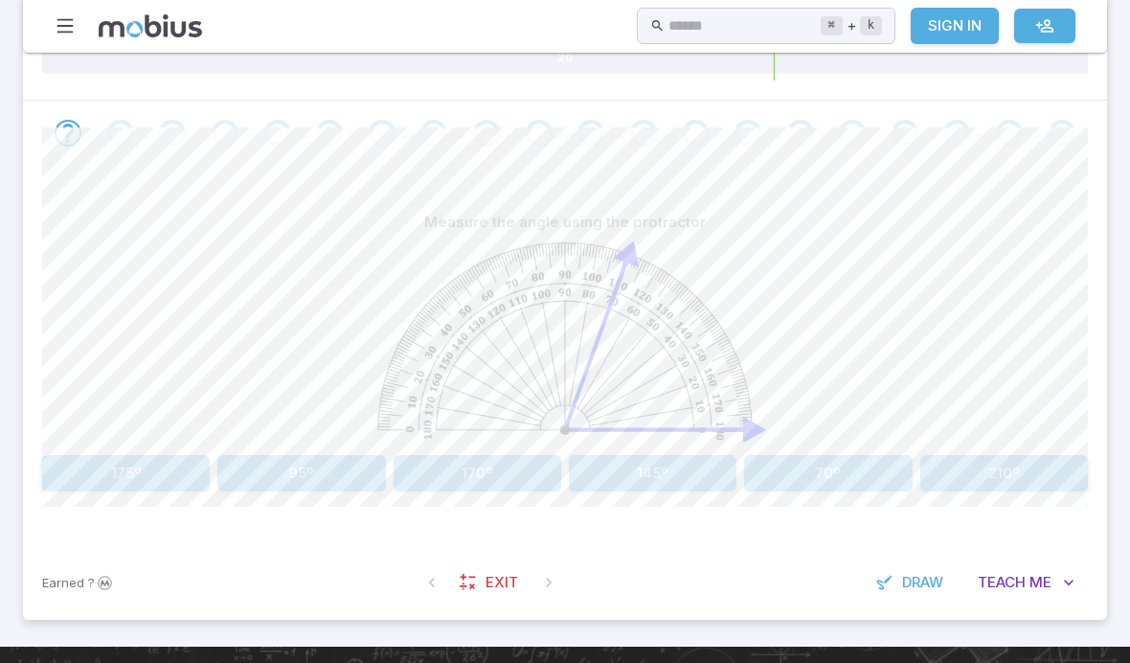
scroll to position [341, 0]
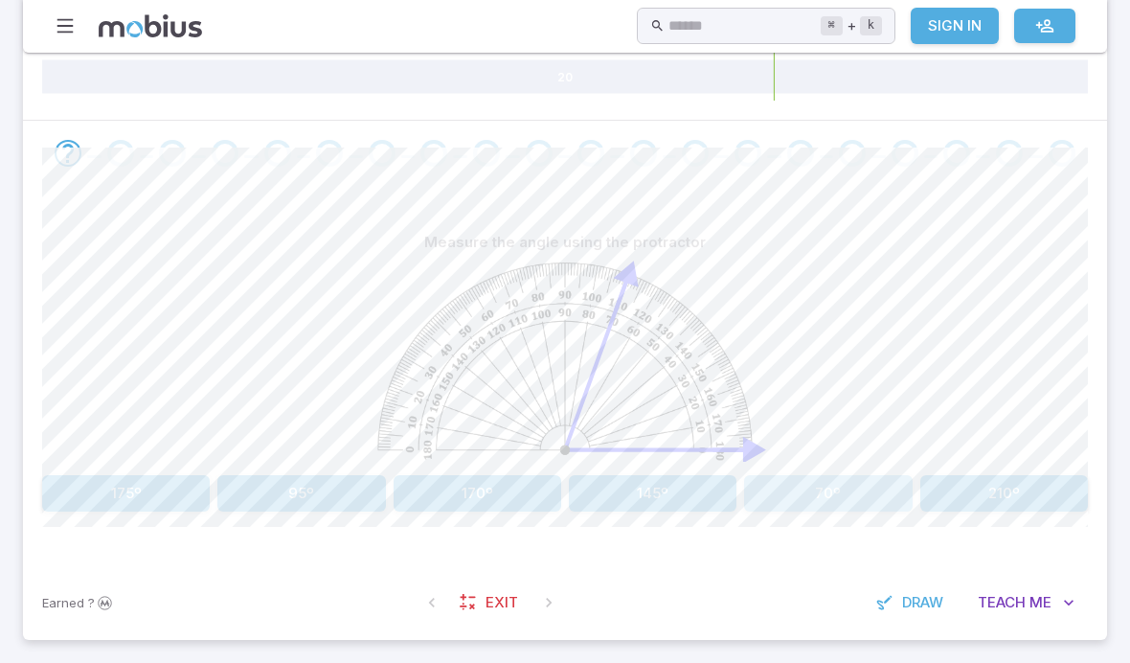
click at [794, 483] on button "70º" at bounding box center [828, 493] width 168 height 36
click at [294, 490] on button "150º" at bounding box center [301, 493] width 168 height 36
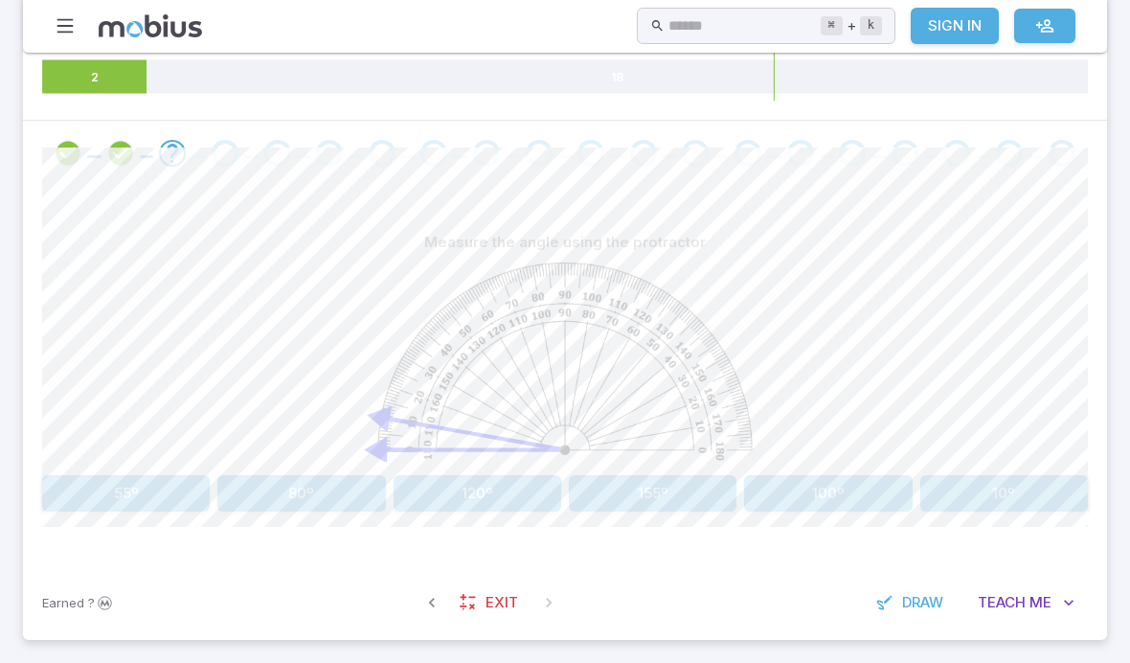
click at [344, 490] on button "80º" at bounding box center [301, 493] width 168 height 36
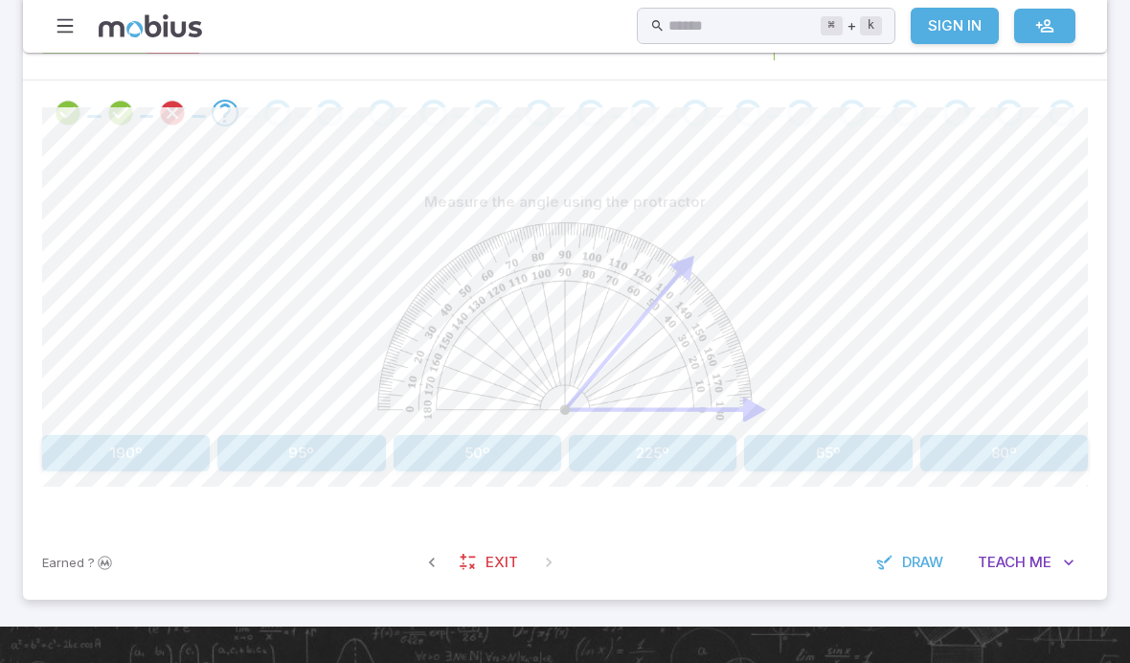
scroll to position [0, 0]
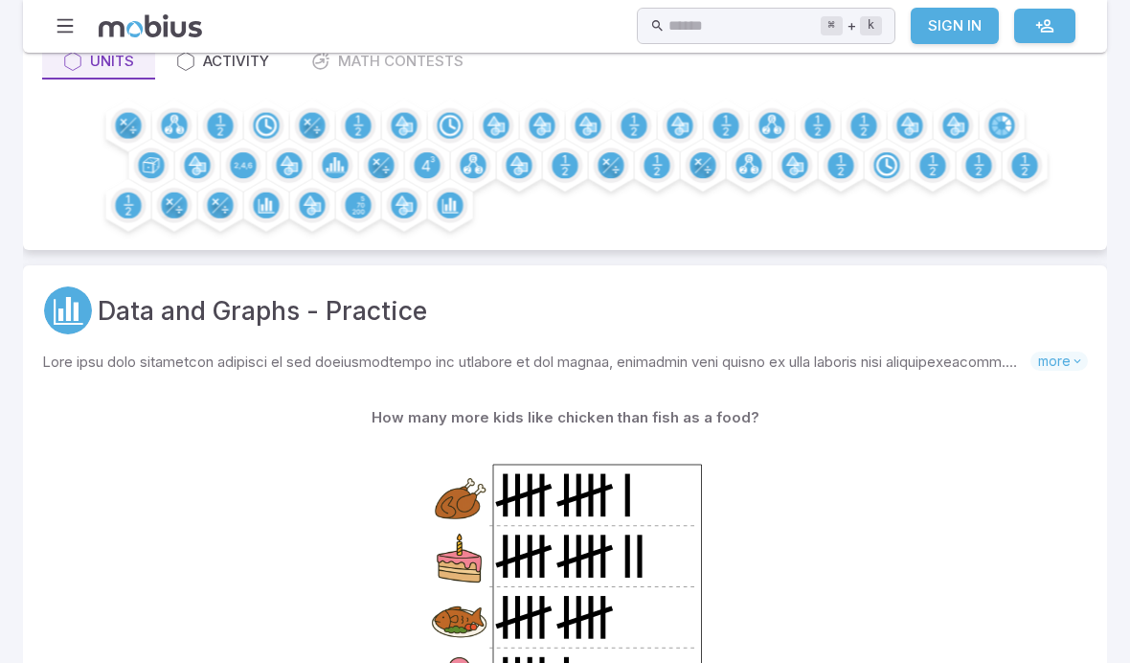
scroll to position [170, 0]
click at [755, 157] on circle at bounding box center [749, 165] width 26 height 26
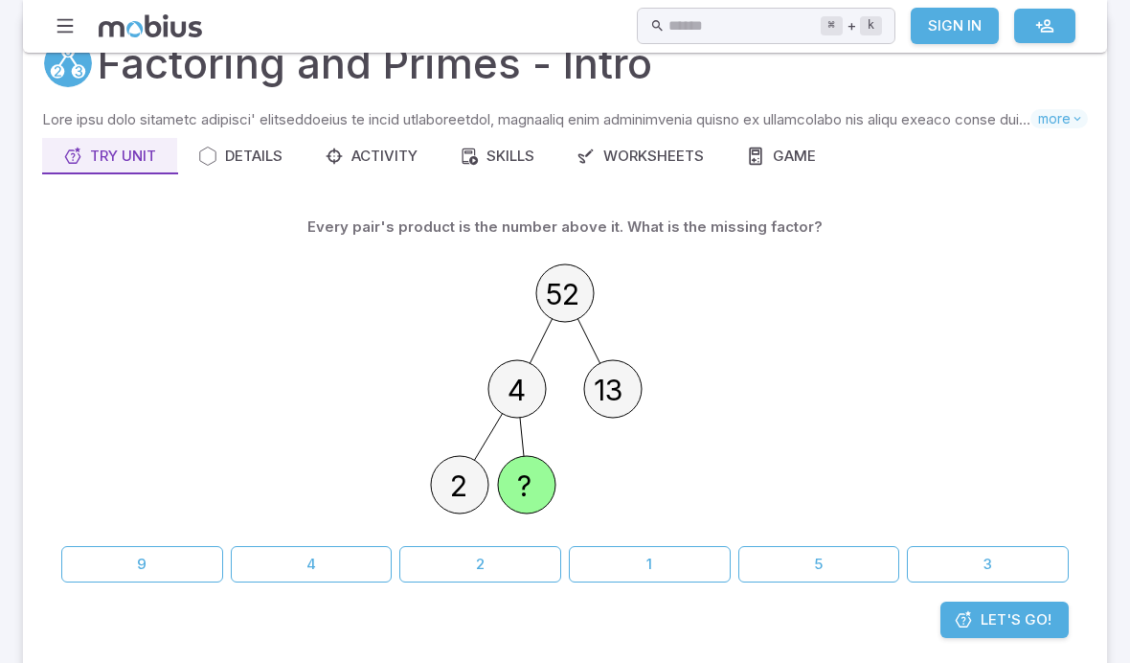
scroll to position [95, 0]
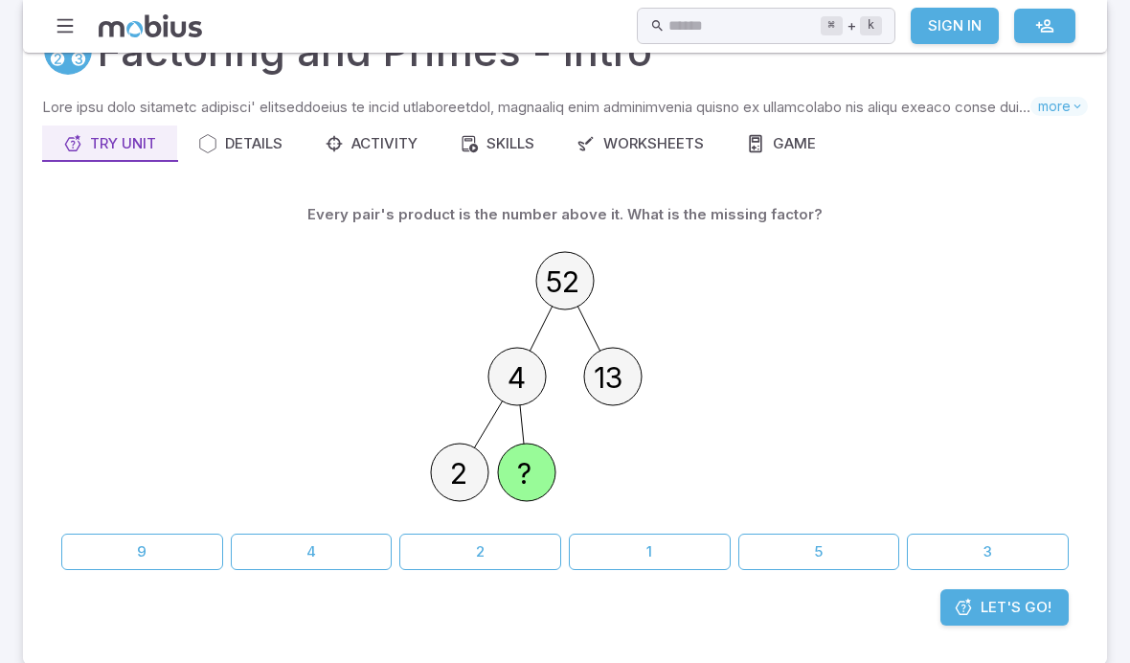
click at [454, 553] on button "2" at bounding box center [480, 552] width 162 height 36
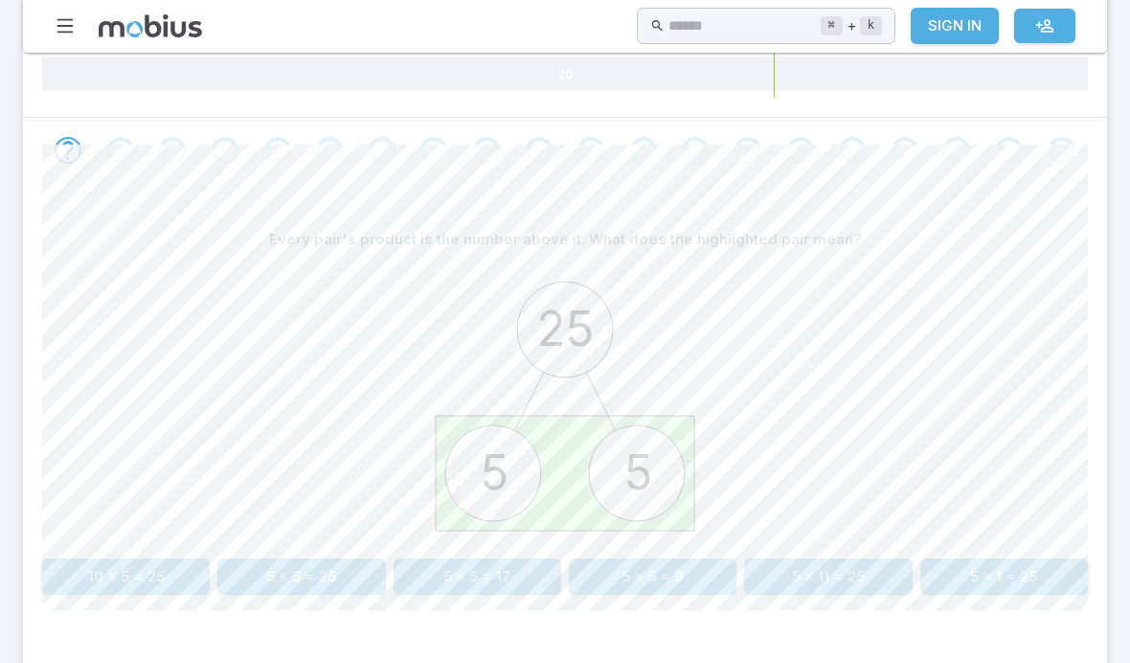
scroll to position [344, 0]
click at [272, 566] on button "5 x 5 = 25" at bounding box center [301, 576] width 168 height 36
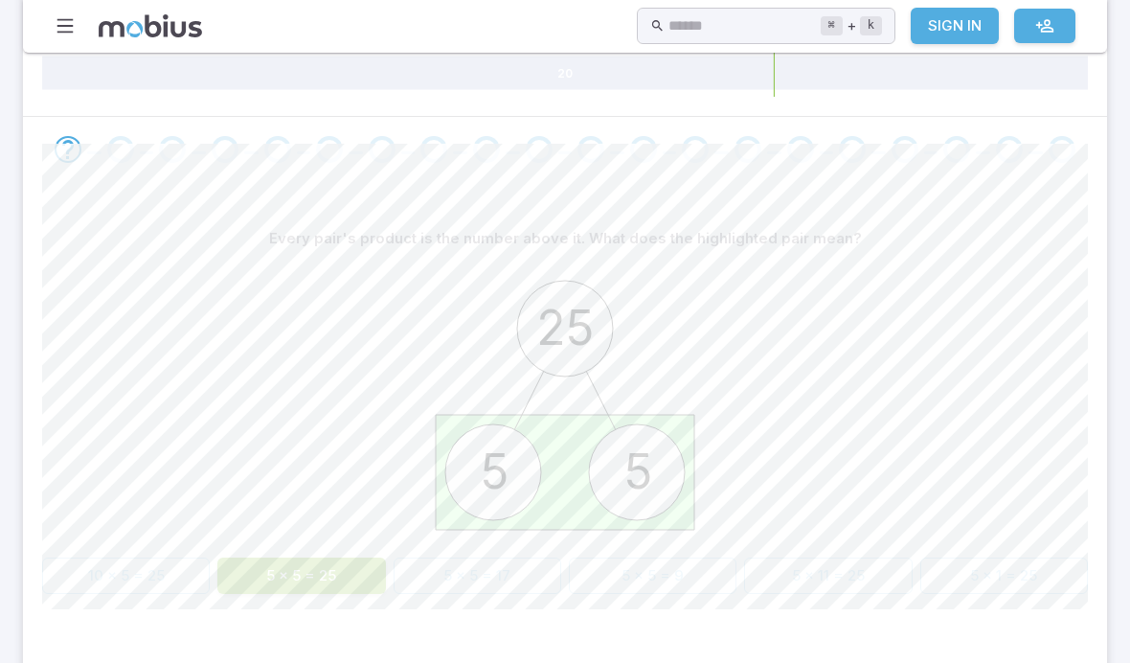
scroll to position [345, 0]
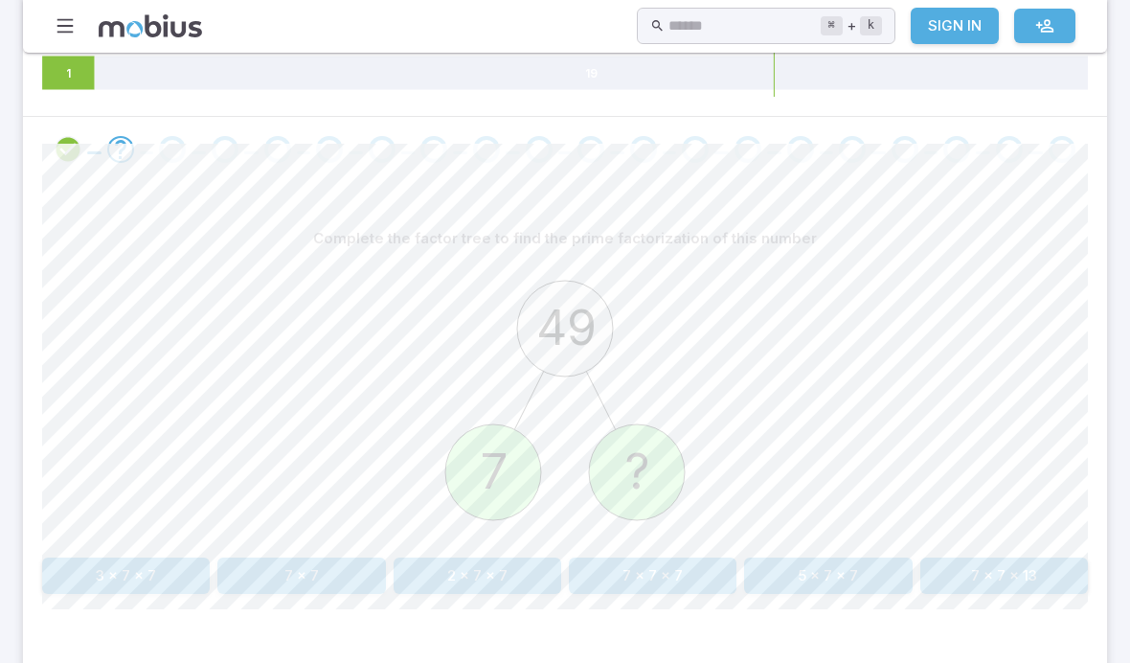
click at [285, 543] on div "49 7 ?" at bounding box center [565, 403] width 1046 height 293
click at [301, 557] on button "7 x 7" at bounding box center [301, 575] width 168 height 36
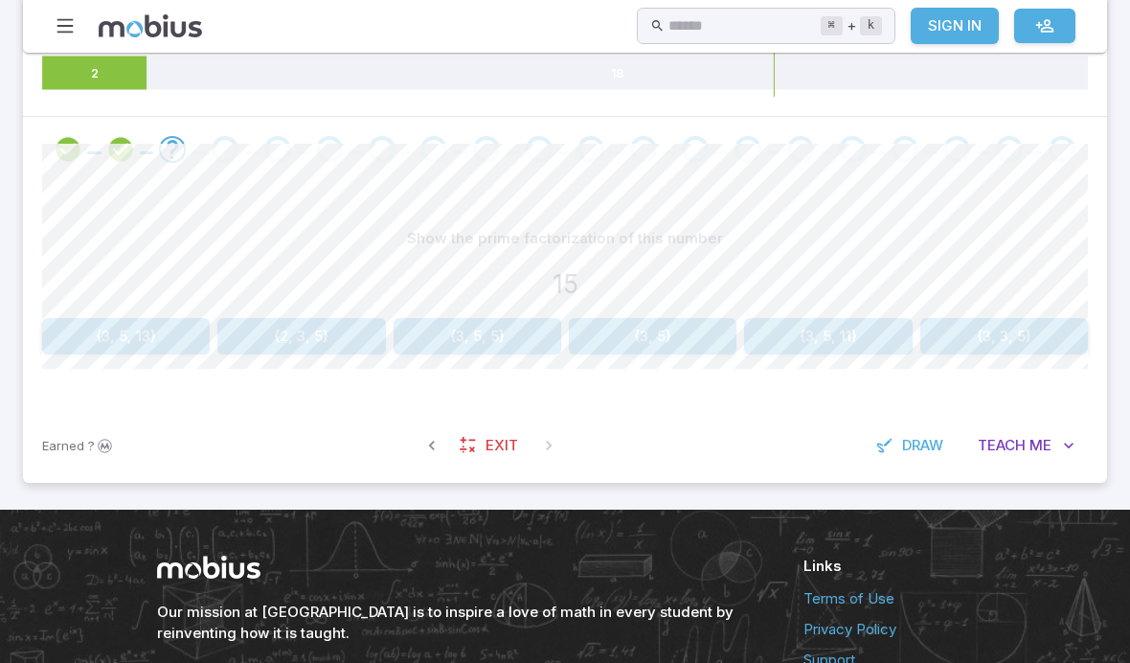
click at [630, 344] on button "{3, 5}" at bounding box center [653, 336] width 168 height 36
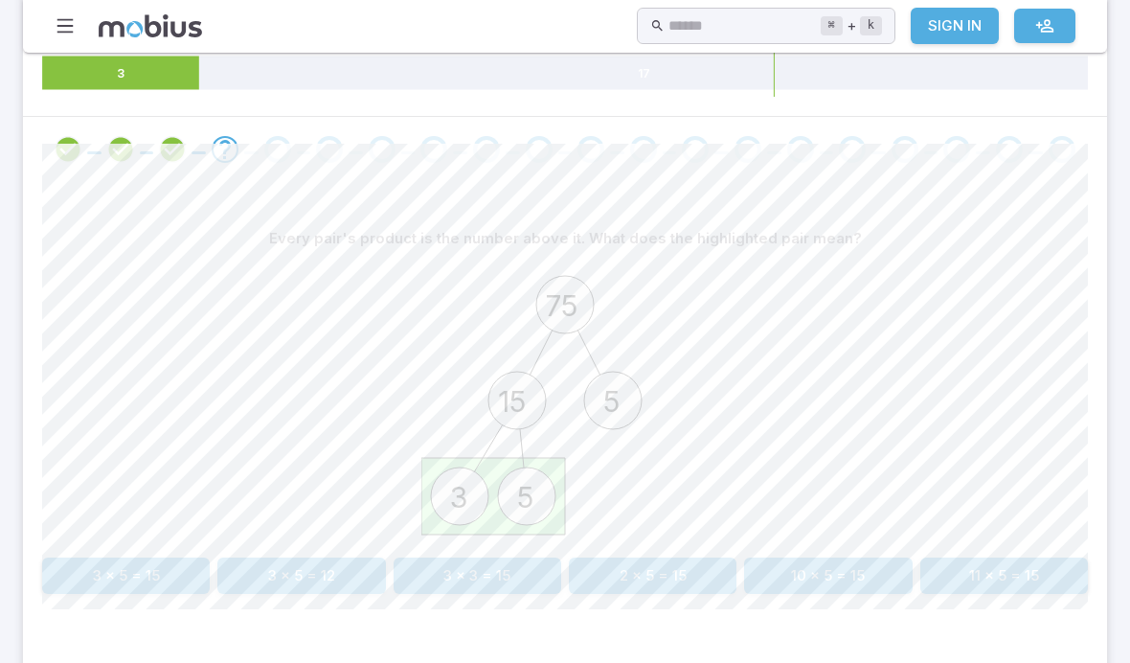
click at [157, 580] on button "3 x 5 = 15" at bounding box center [126, 575] width 168 height 36
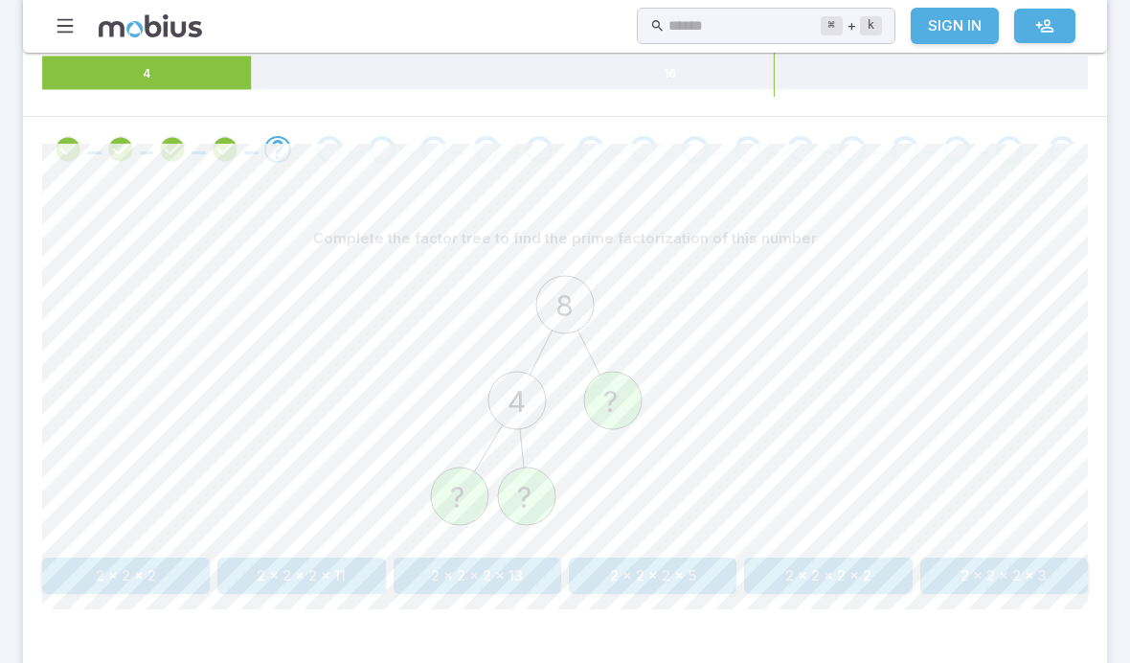
click at [115, 564] on button "2 x 2 x 2" at bounding box center [126, 575] width 168 height 36
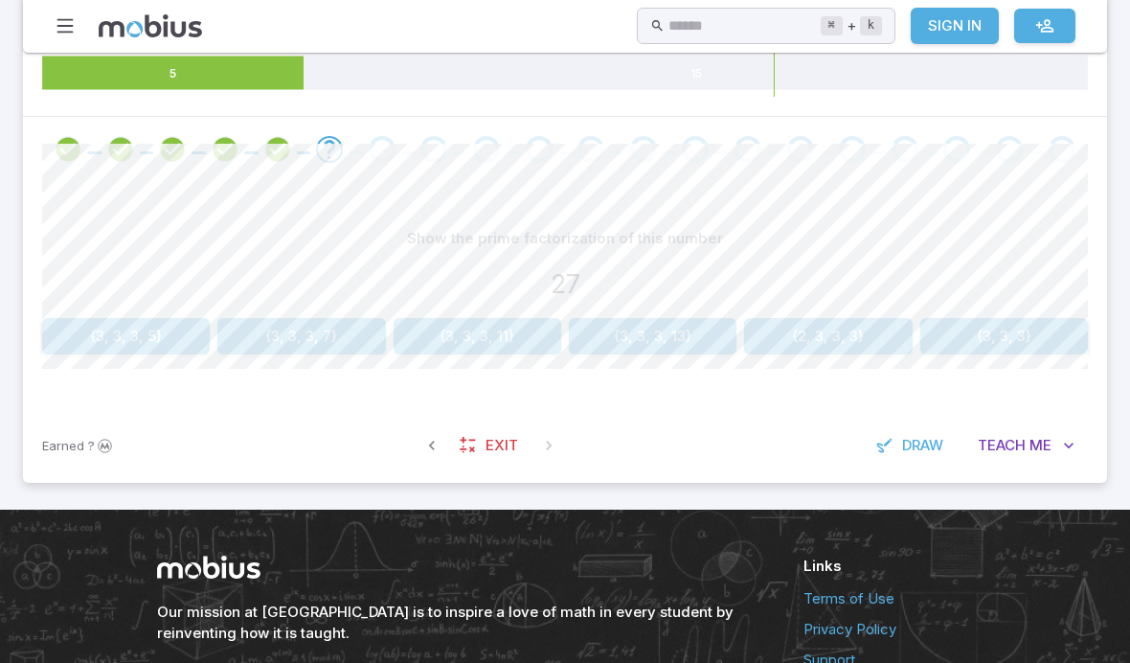
click at [117, 306] on div "Show the prime factorization of this number 27" at bounding box center [565, 265] width 1046 height 90
click at [952, 330] on button "{3, 3, 3}" at bounding box center [1004, 336] width 168 height 36
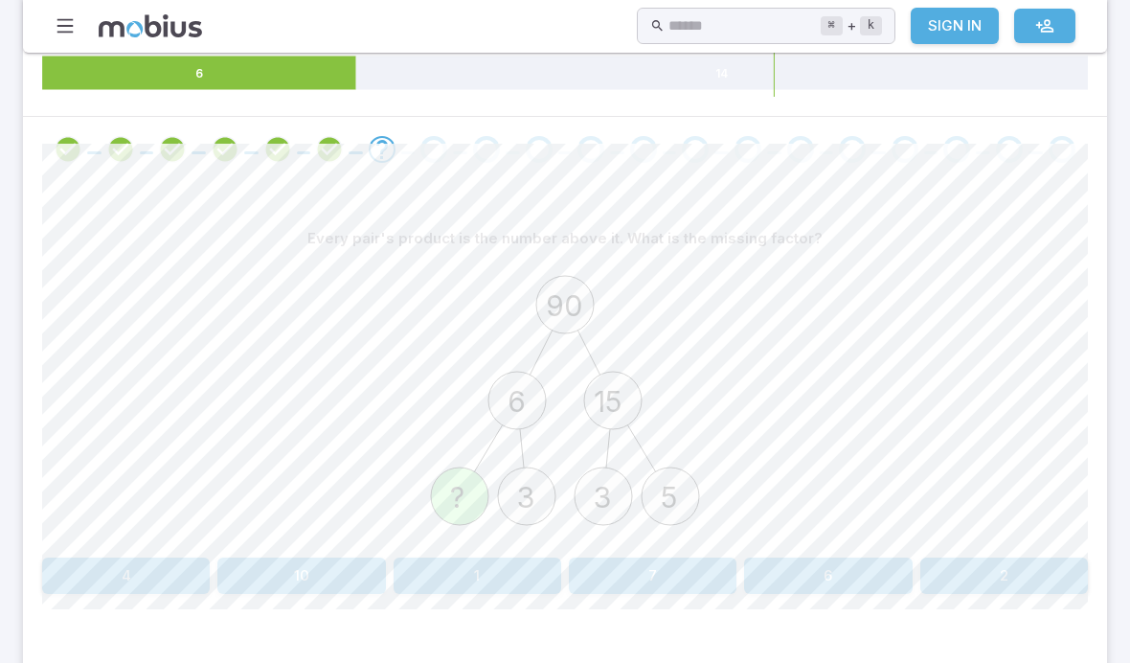
click at [964, 549] on div "Every pair's product is the number above it. What is the missing factor? 90 6 1…" at bounding box center [565, 407] width 1046 height 374
click at [959, 569] on button "2" at bounding box center [1004, 575] width 168 height 36
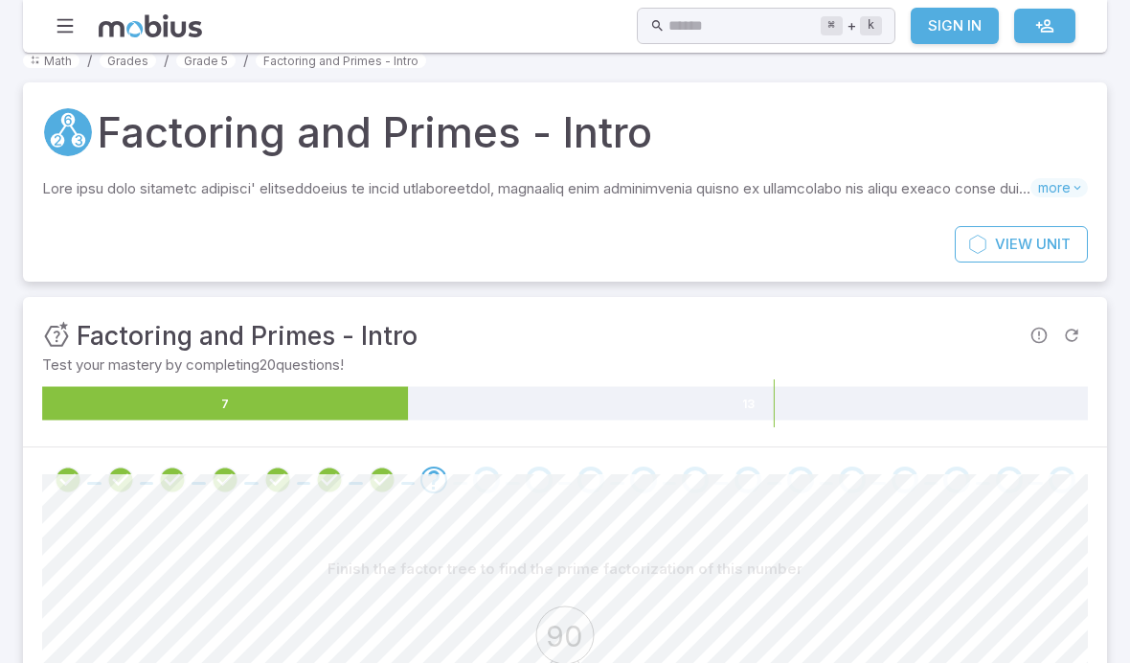
scroll to position [0, 0]
